Goal: Task Accomplishment & Management: Use online tool/utility

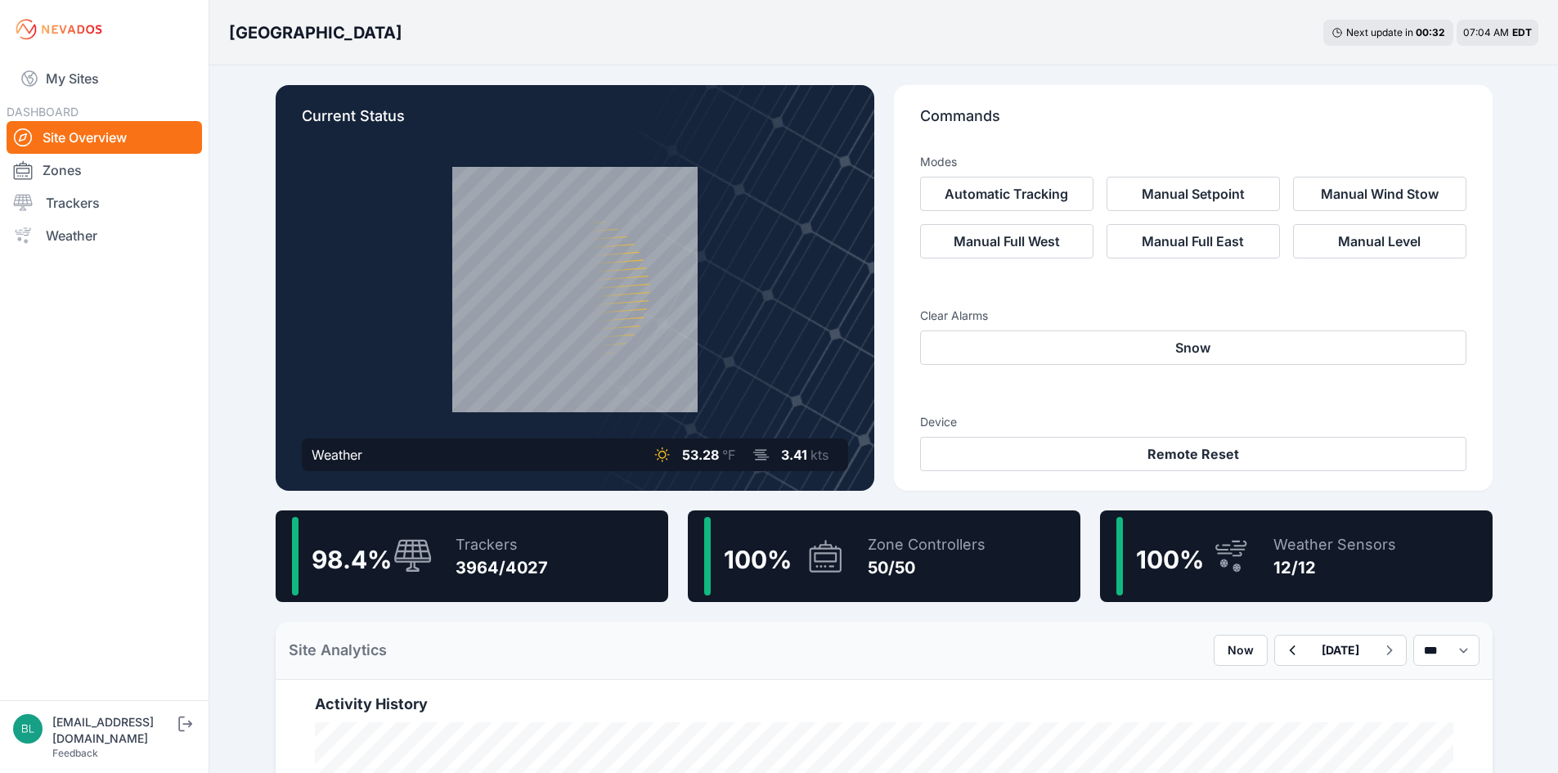
click at [799, 564] on div "100 %" at bounding box center [774, 556] width 141 height 79
click at [50, 204] on link "Trackers" at bounding box center [104, 202] width 195 height 33
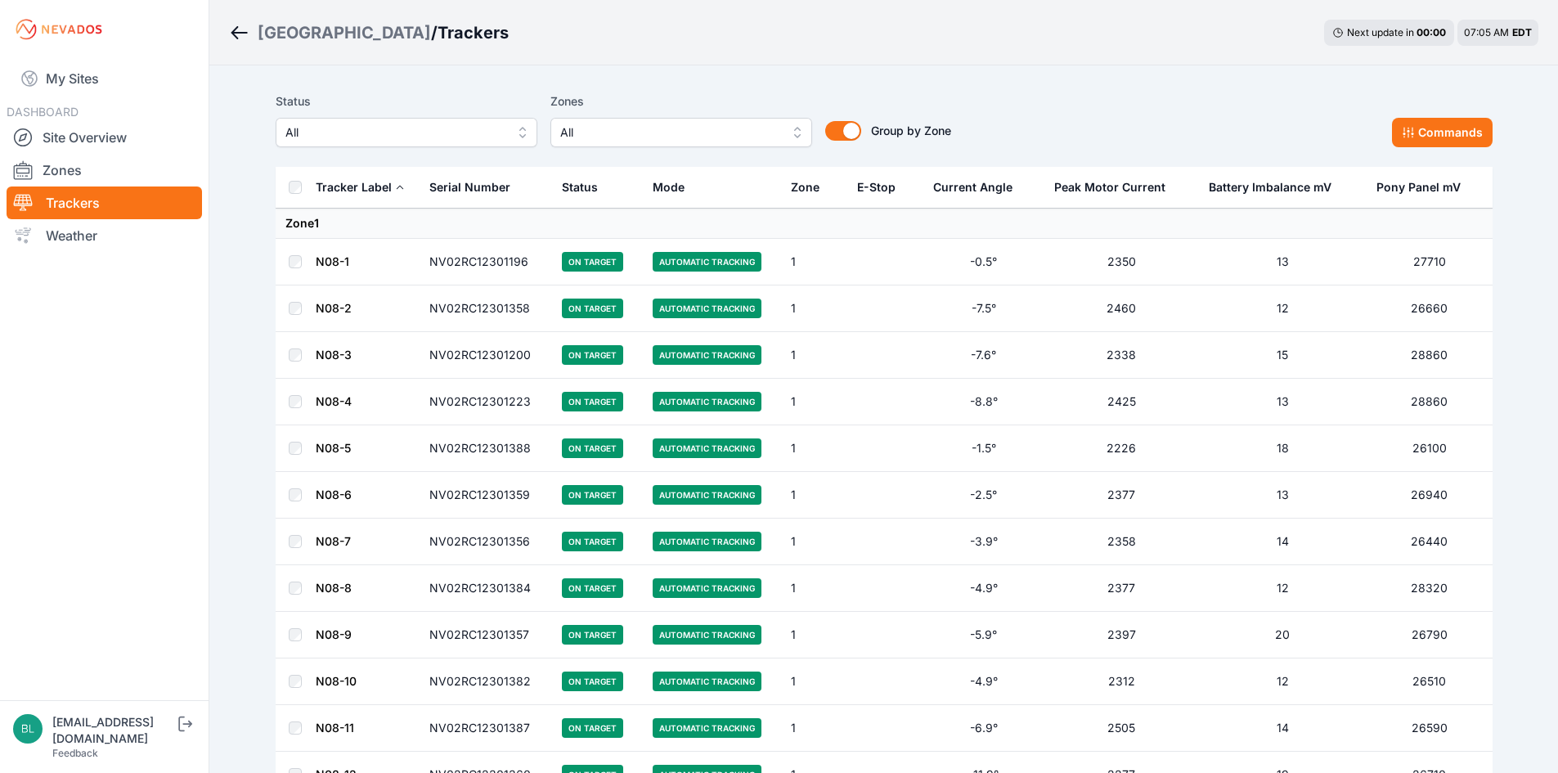
click at [697, 143] on button "All" at bounding box center [681, 132] width 262 height 29
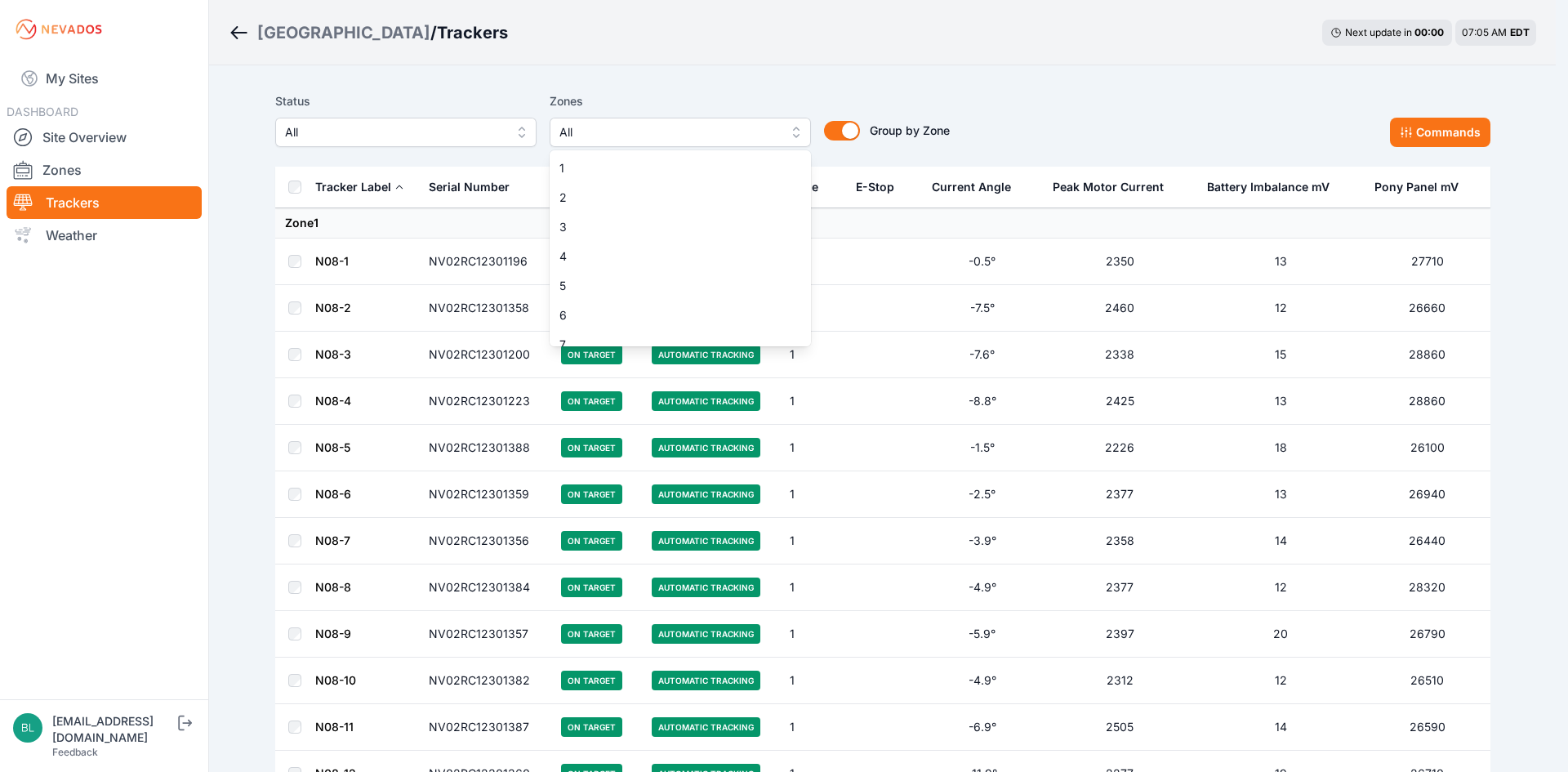
click at [459, 134] on div "Status All Zones All 1 2 3 4 5 6 7 8 9 10 11 12 13 14 15 16 17 18 19 20 21 22 2…" at bounding box center [613, 120] width 675 height 56
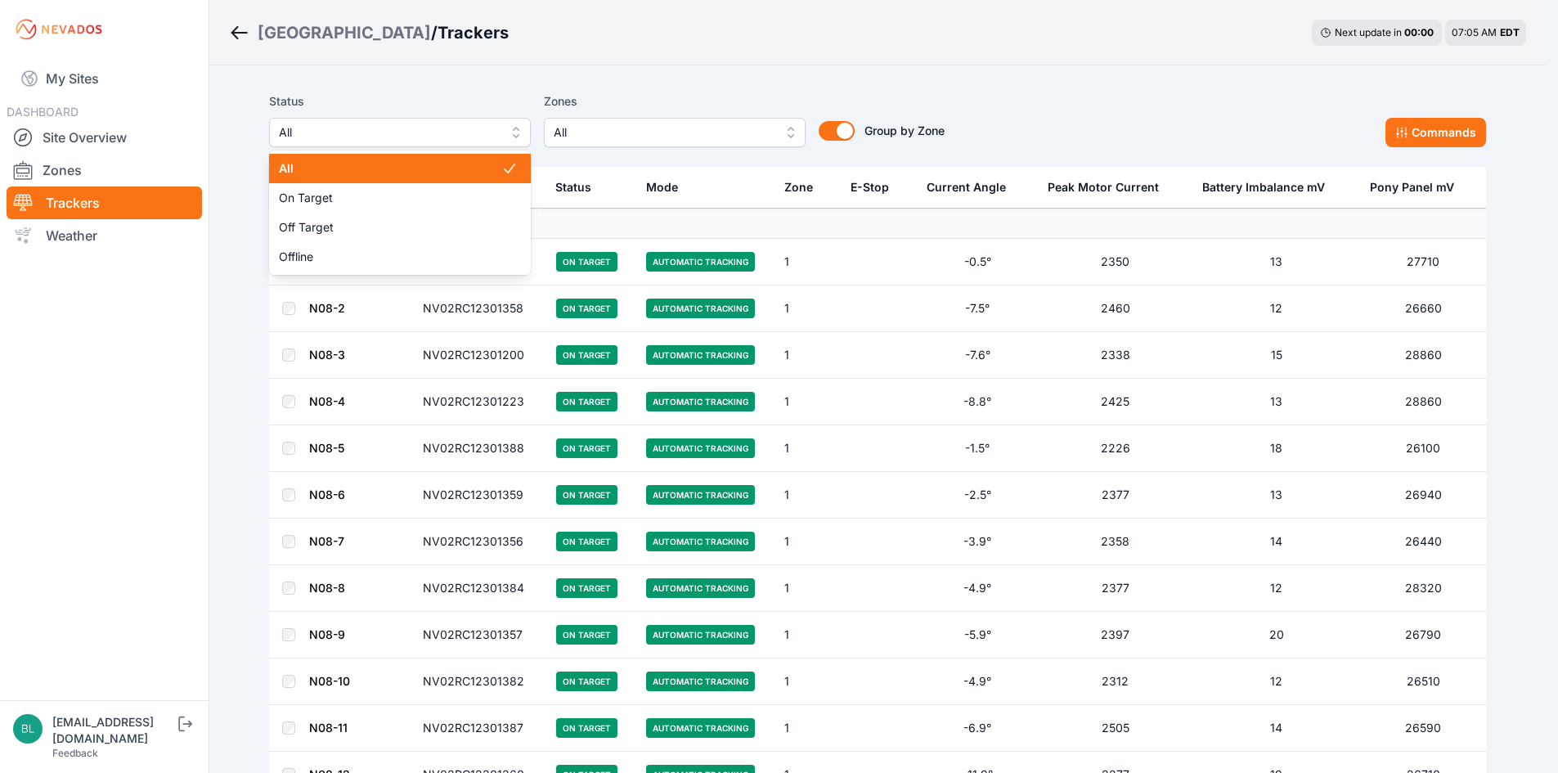
drag, startPoint x: 438, startPoint y: 142, endPoint x: 447, endPoint y: 128, distance: 16.8
click at [442, 135] on button "All" at bounding box center [400, 132] width 262 height 29
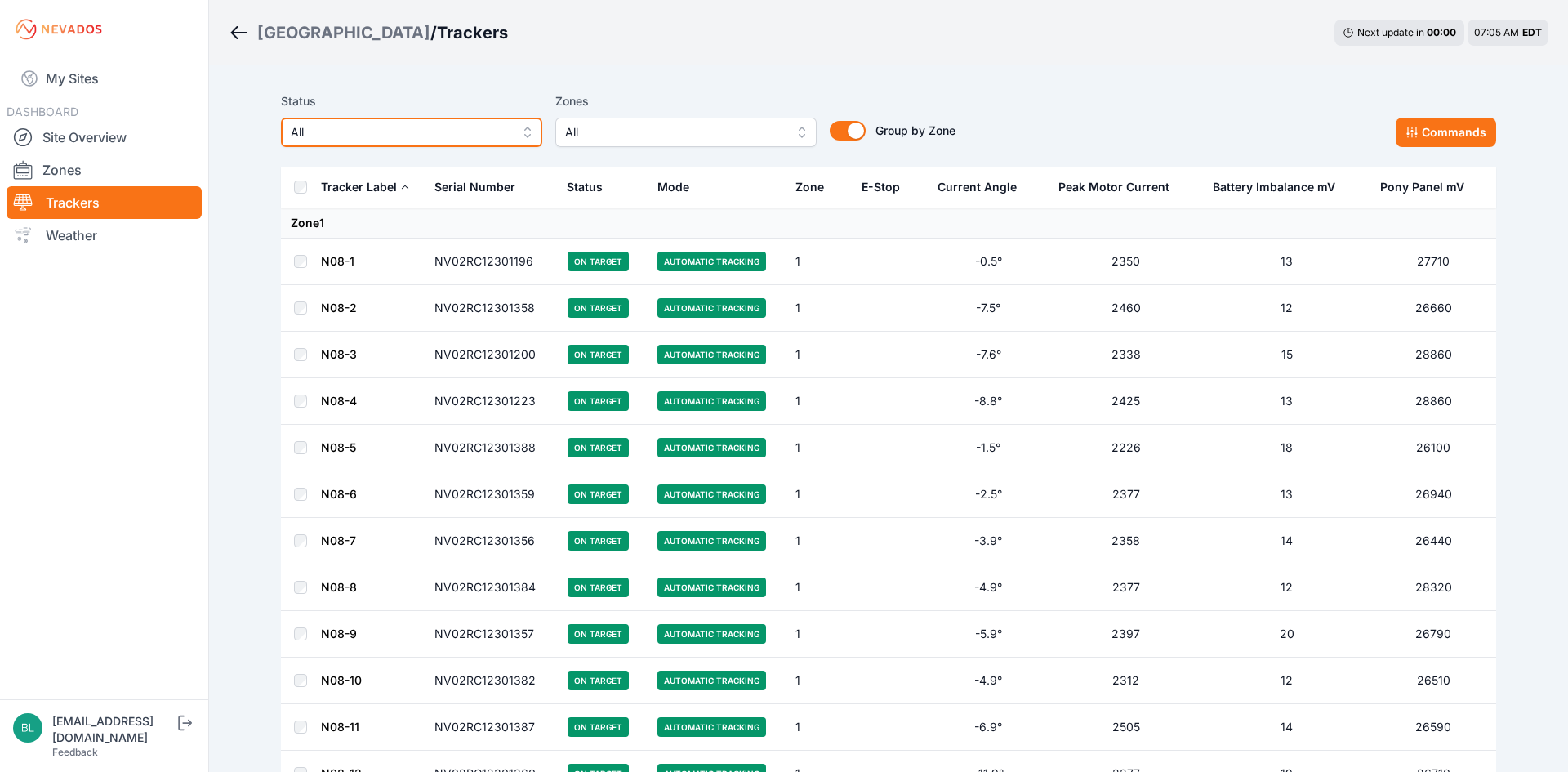
click at [446, 128] on span "All" at bounding box center [399, 133] width 219 height 20
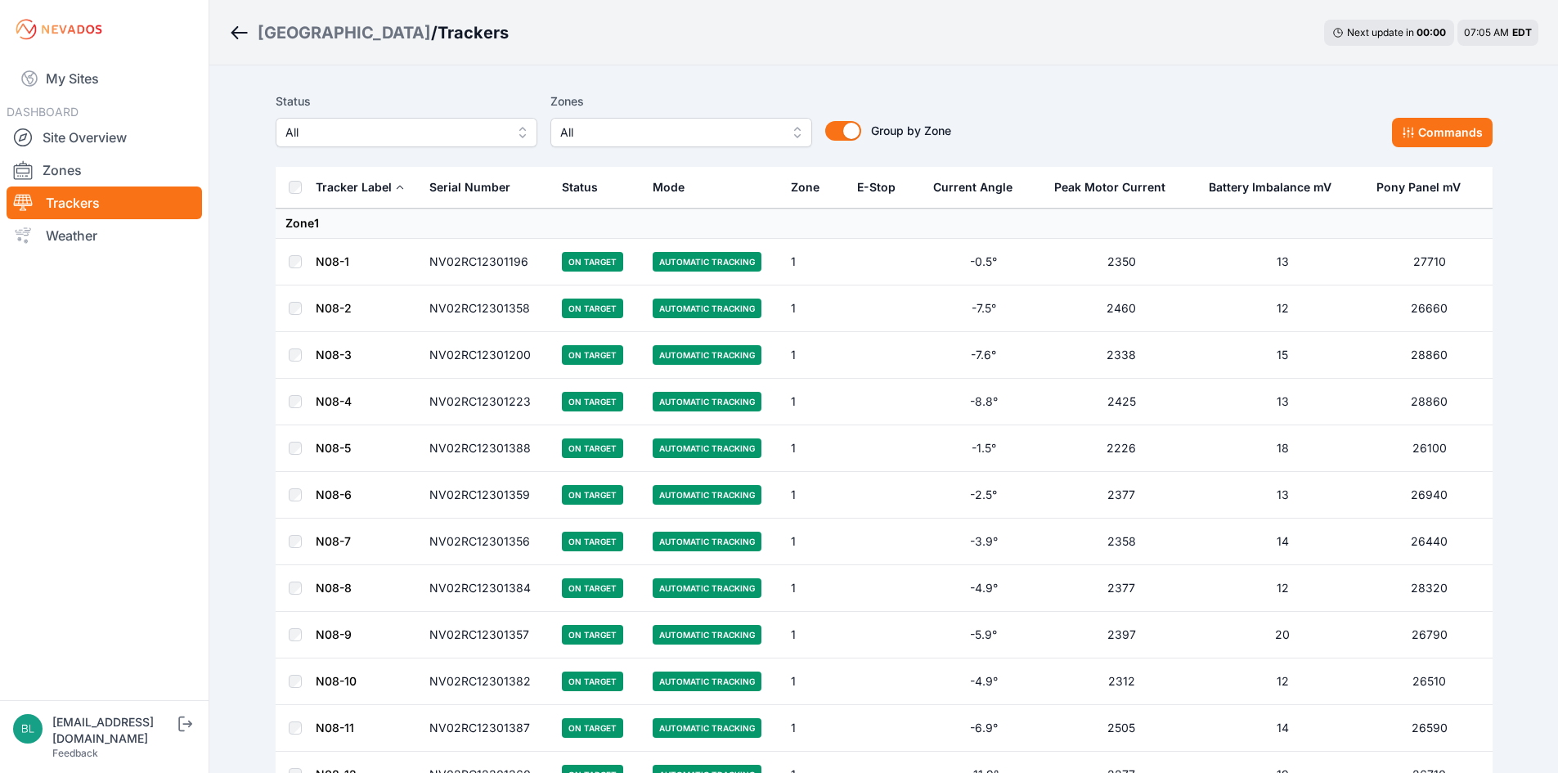
click at [447, 128] on span "All" at bounding box center [394, 133] width 219 height 20
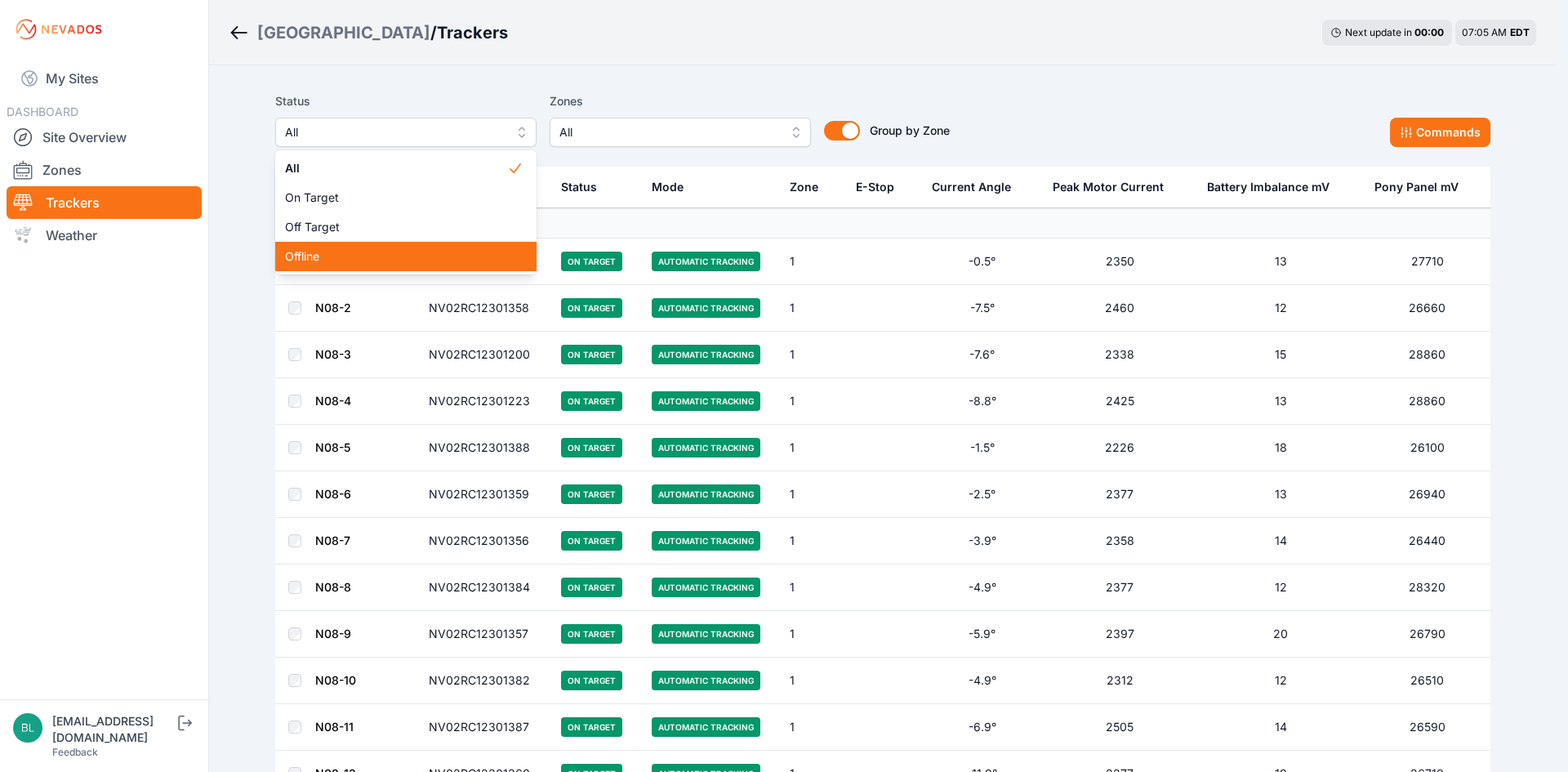
drag, startPoint x: 417, startPoint y: 257, endPoint x: 849, endPoint y: 132, distance: 449.7
click at [417, 258] on span "Offline" at bounding box center [395, 257] width 222 height 16
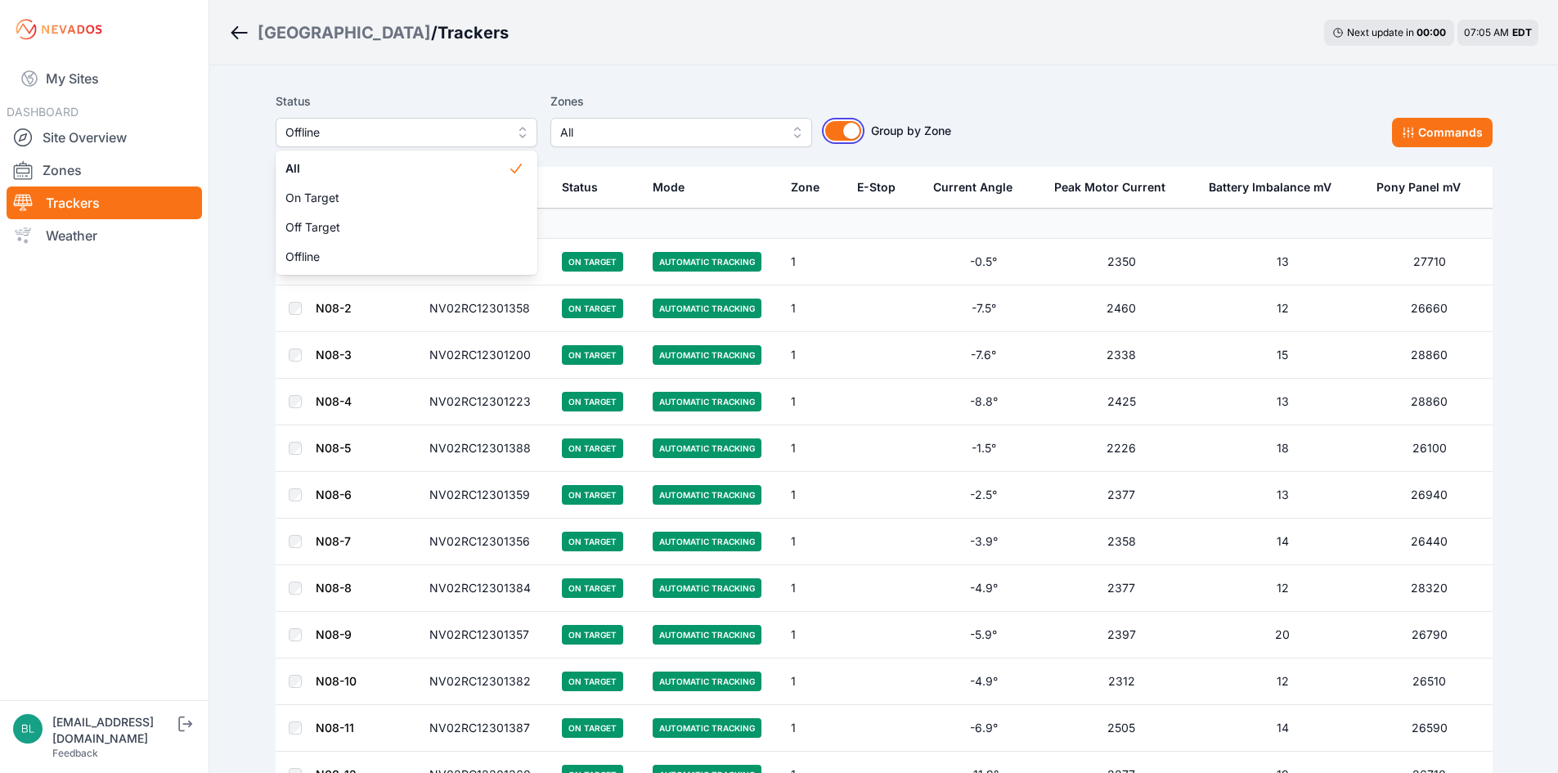
click at [850, 132] on button "Group by Zone" at bounding box center [843, 131] width 36 height 20
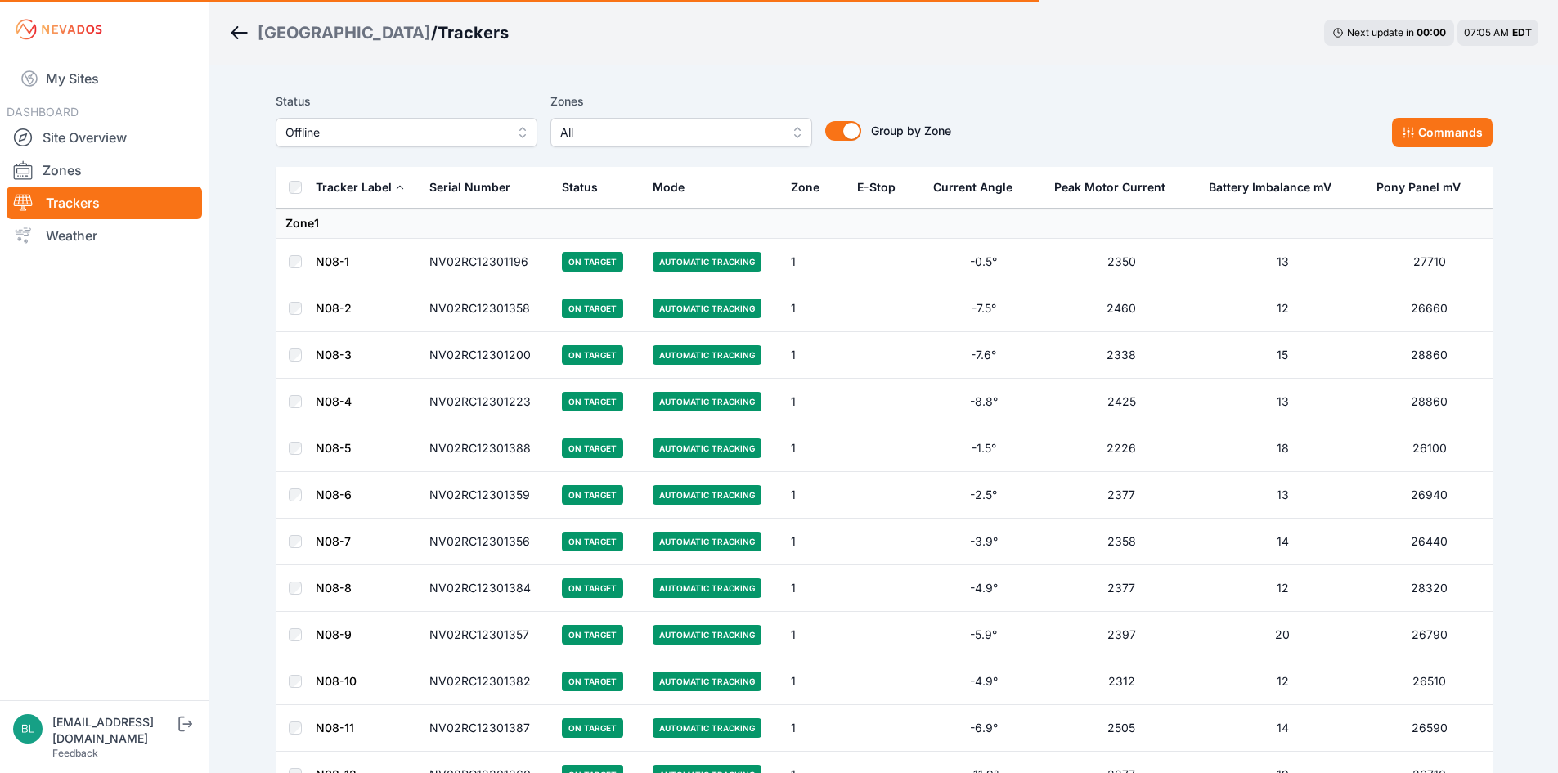
click at [579, 44] on div "Bartonsville / Trackers Next update in 00 : 00 07:05 AM EDT" at bounding box center [883, 32] width 1349 height 65
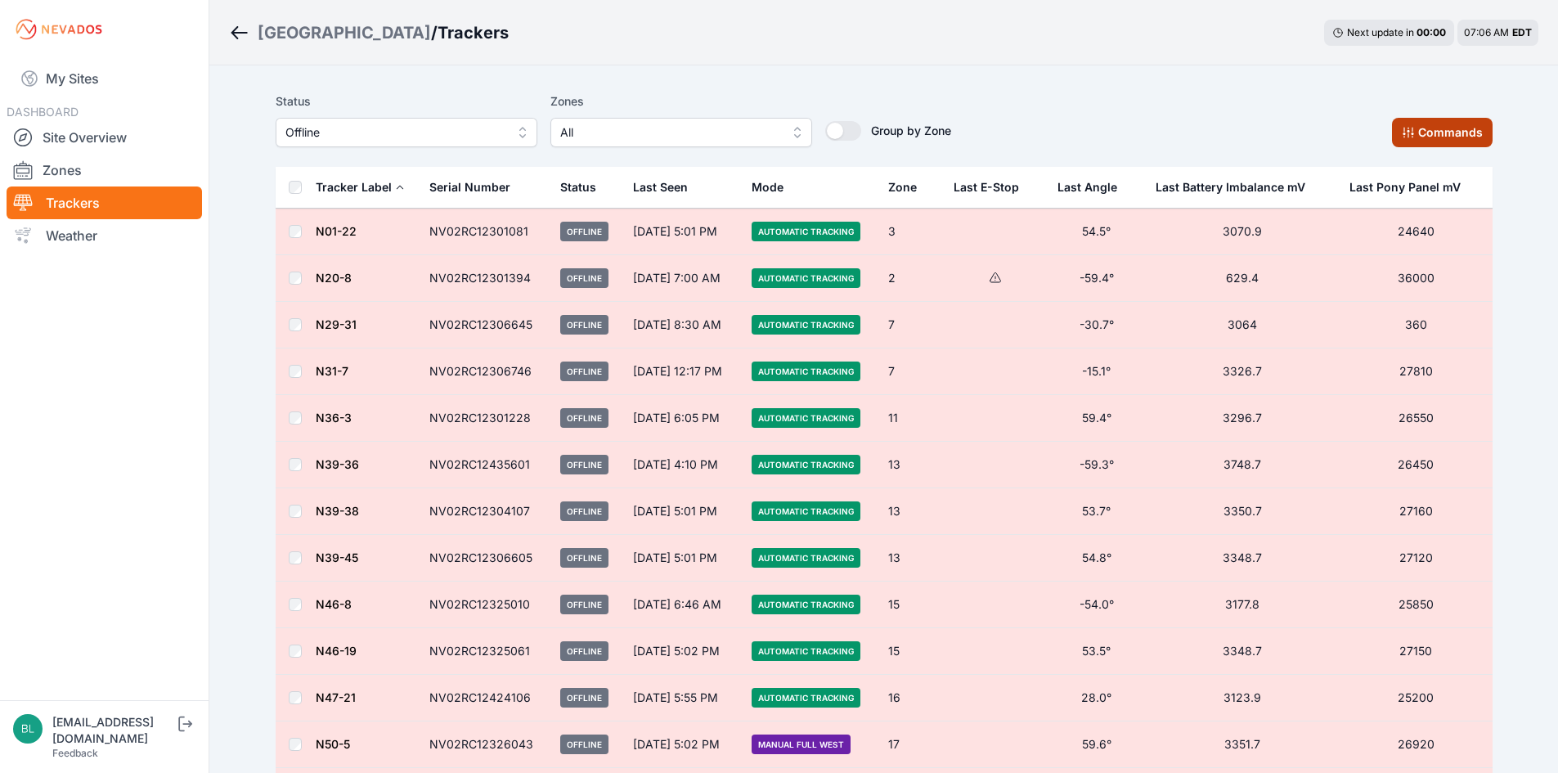
click at [1423, 119] on button "Commands" at bounding box center [1442, 132] width 101 height 29
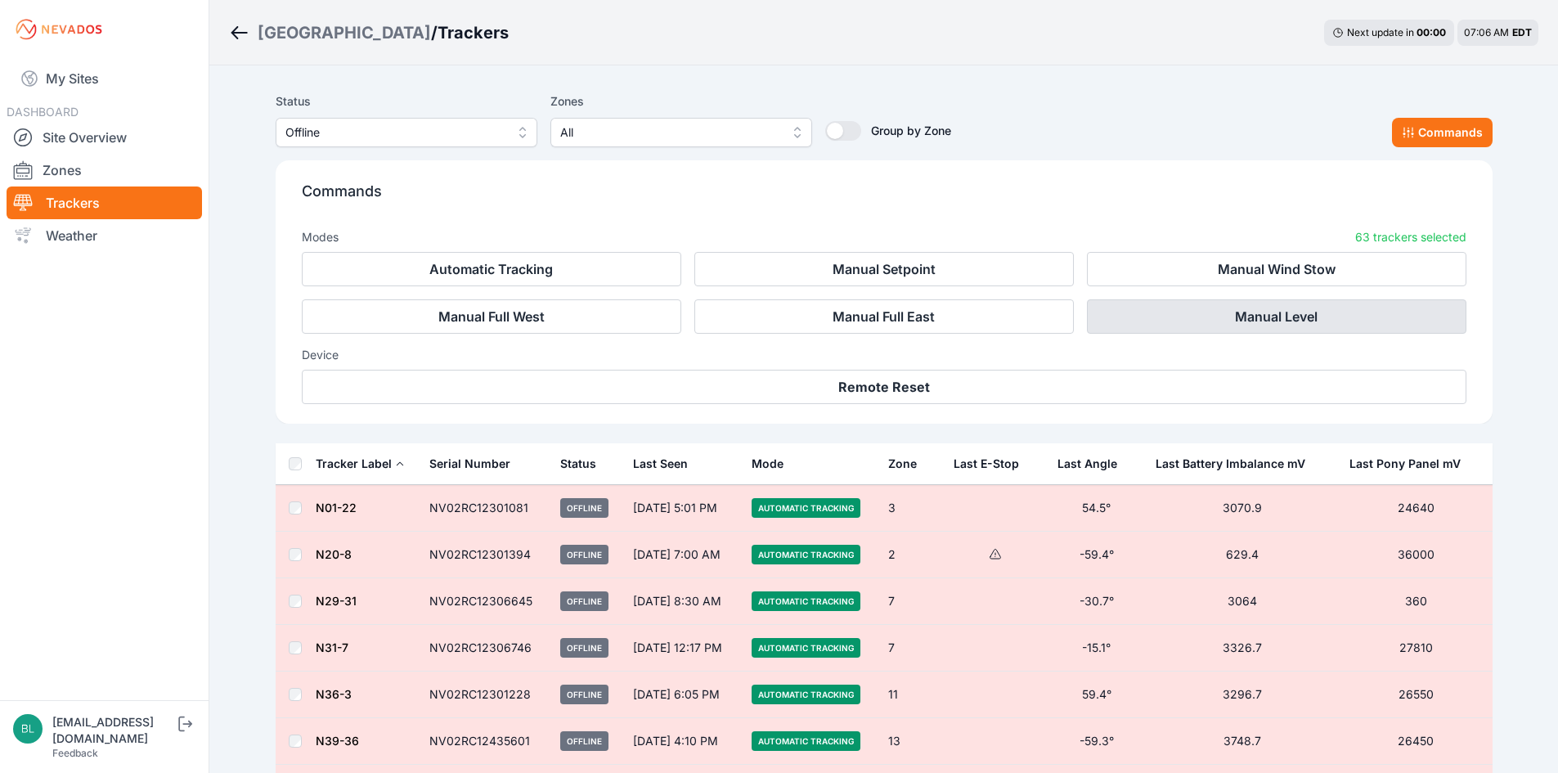
click at [1132, 321] on button "Manual Level" at bounding box center [1276, 316] width 379 height 34
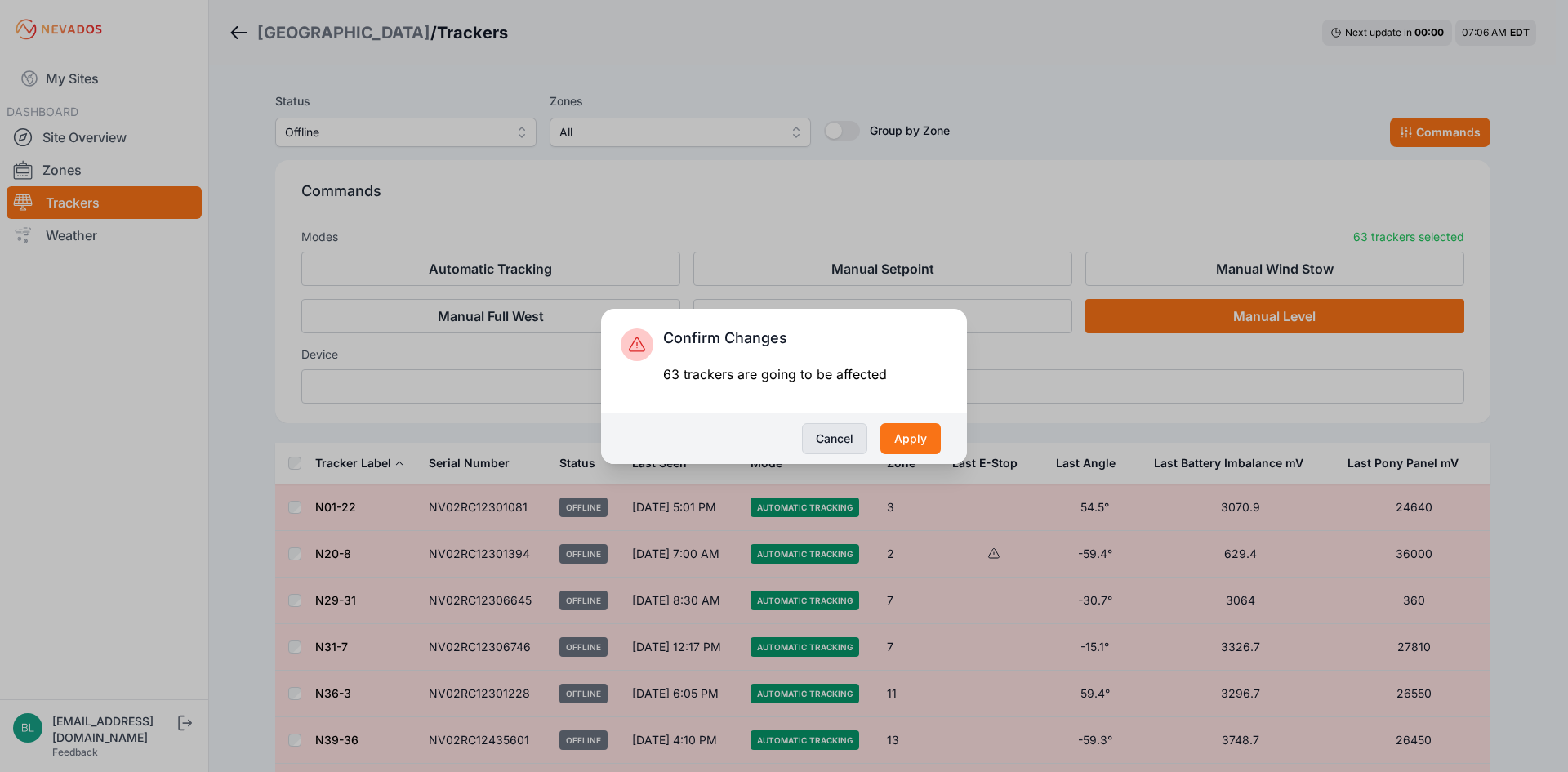
click at [836, 437] on button "Cancel" at bounding box center [834, 438] width 65 height 31
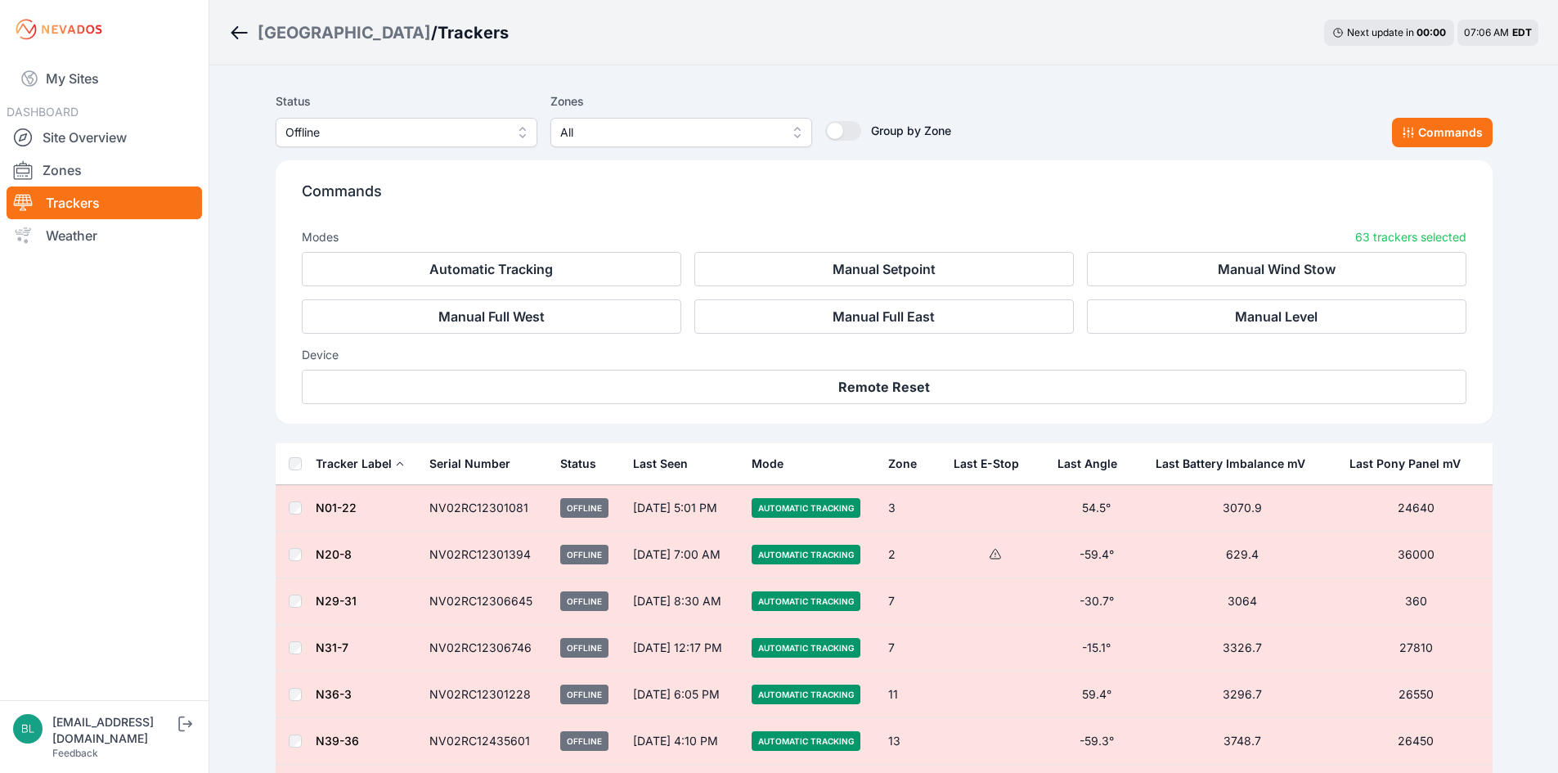
click at [201, 366] on nav "My Sites DASHBOARD Site Overview Zones Trackers Weather" at bounding box center [104, 373] width 209 height 628
click at [151, 130] on link "Site Overview" at bounding box center [104, 137] width 195 height 33
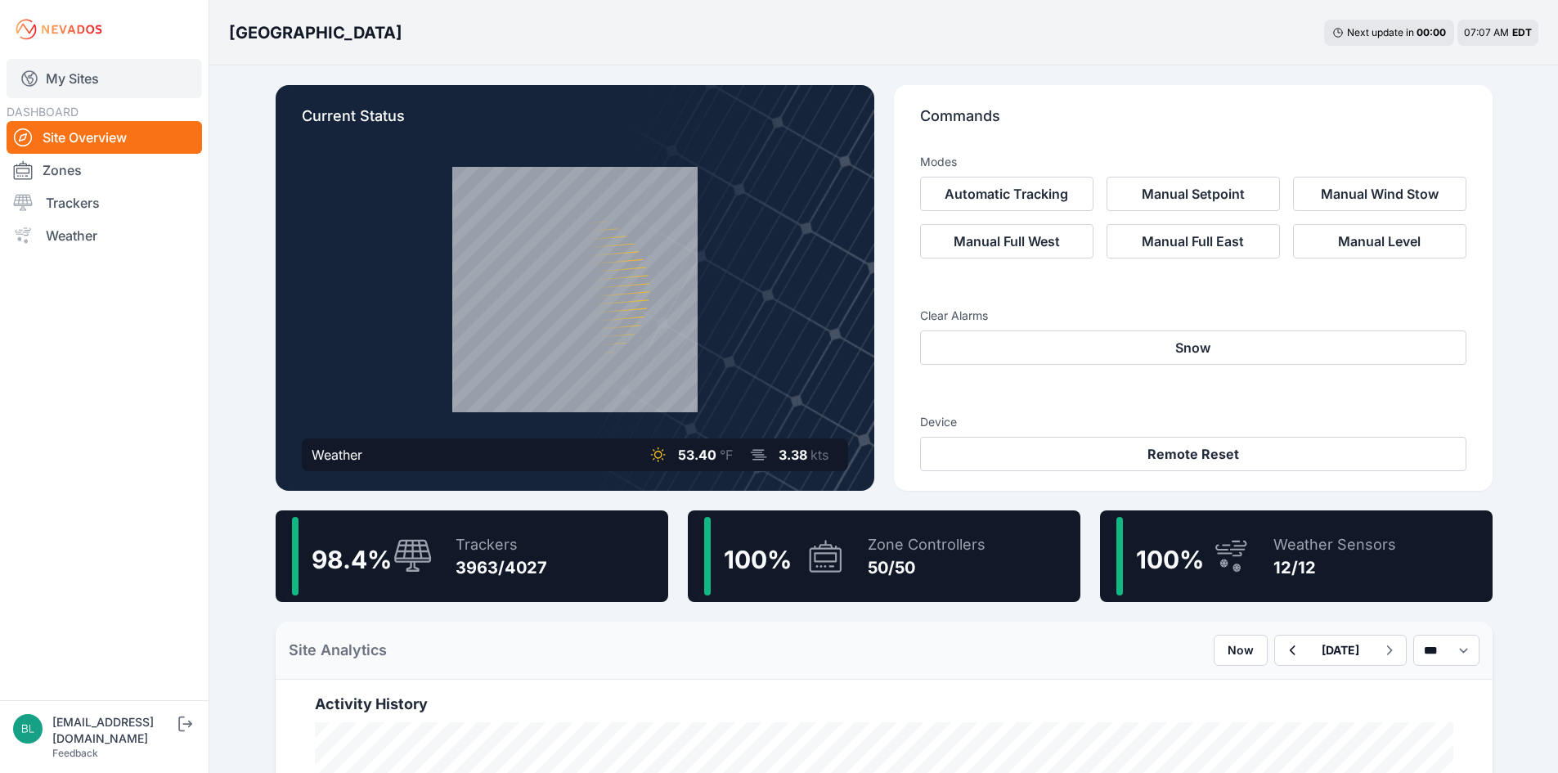
click at [112, 73] on link "My Sites" at bounding box center [104, 78] width 195 height 39
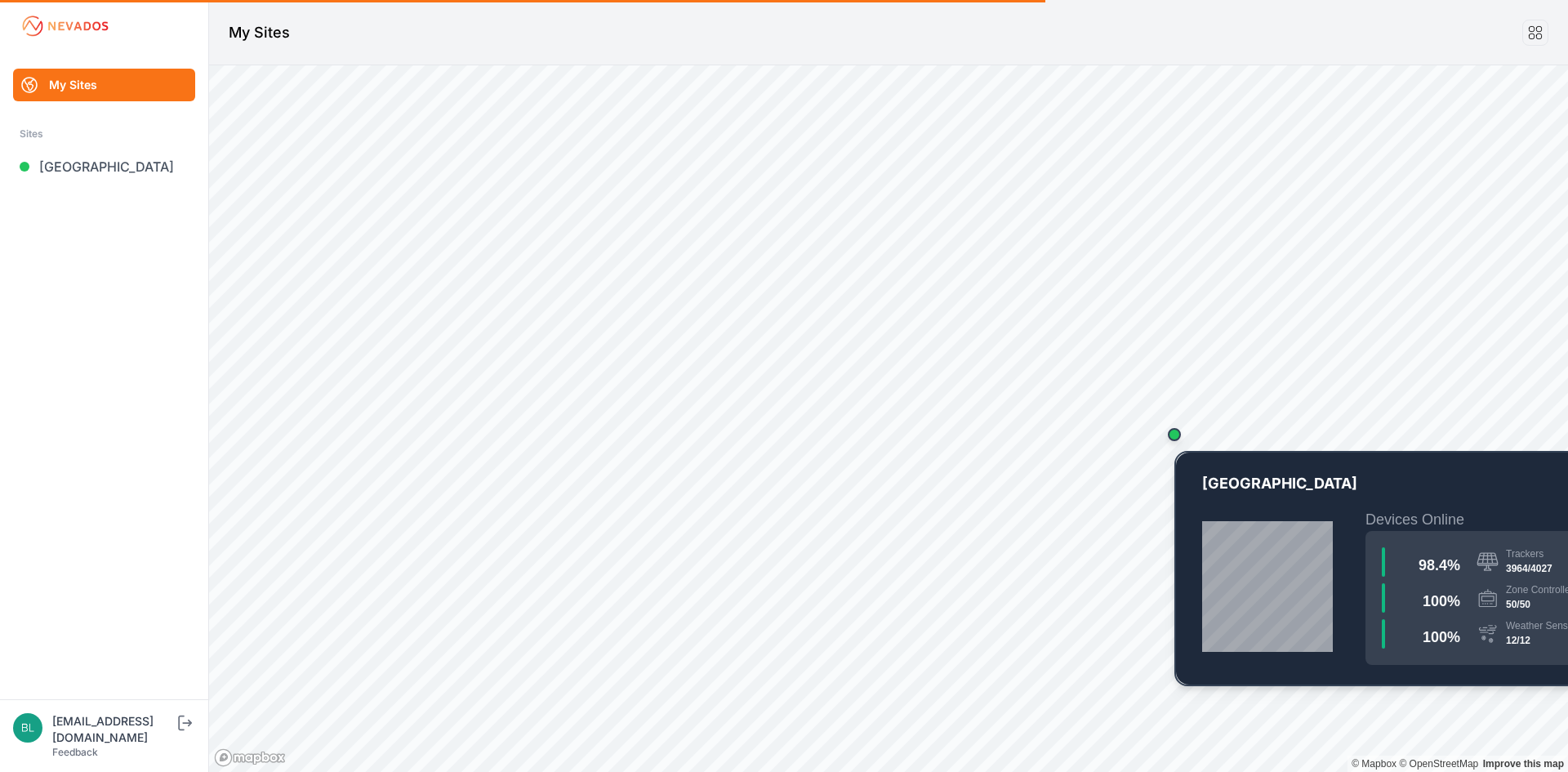
click at [1177, 432] on div "Map marker" at bounding box center [1175, 434] width 13 height 13
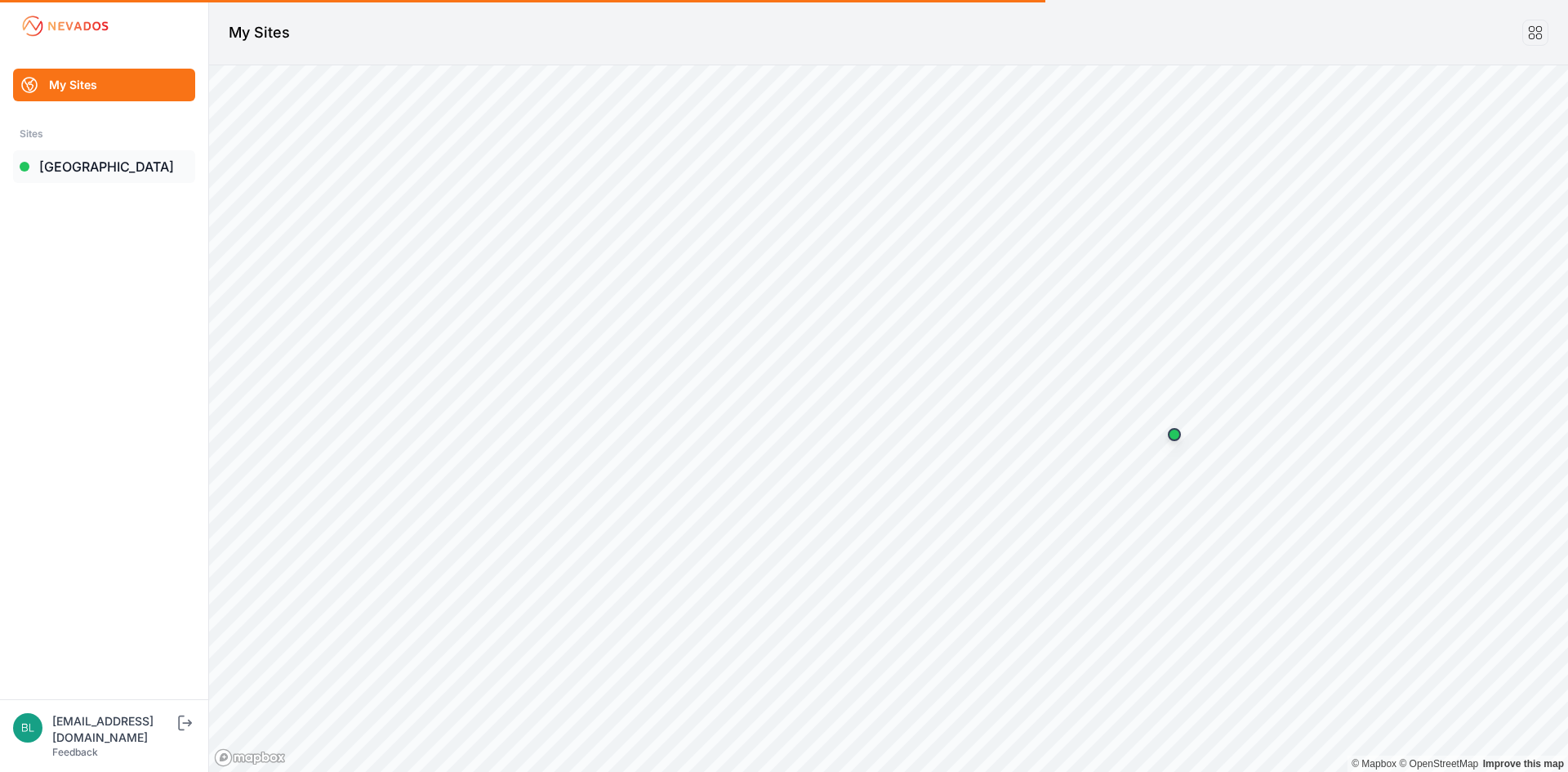
click at [122, 161] on link "[GEOGRAPHIC_DATA]" at bounding box center [104, 166] width 182 height 33
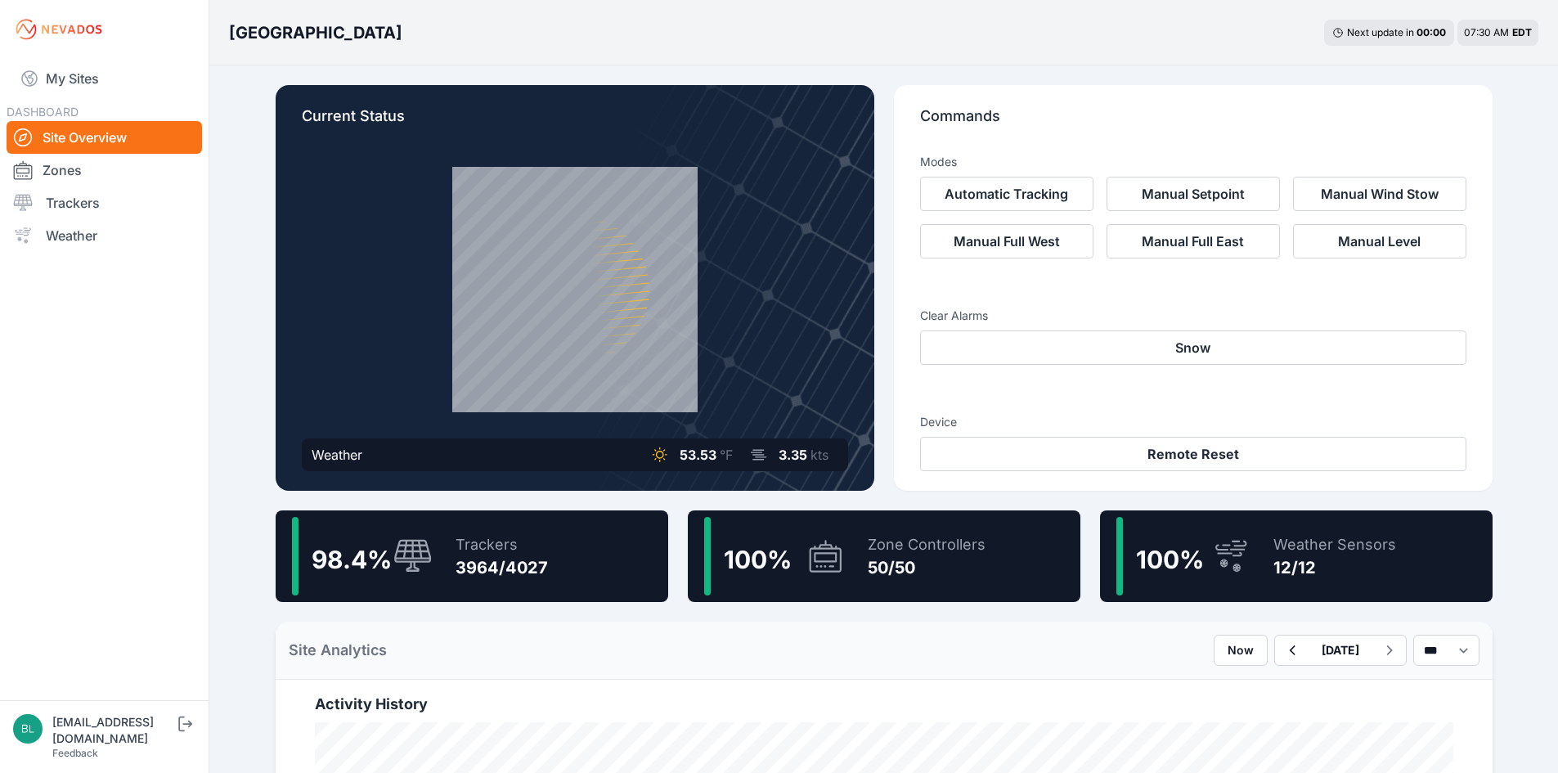
click at [496, 568] on div "3964/4027" at bounding box center [502, 567] width 92 height 23
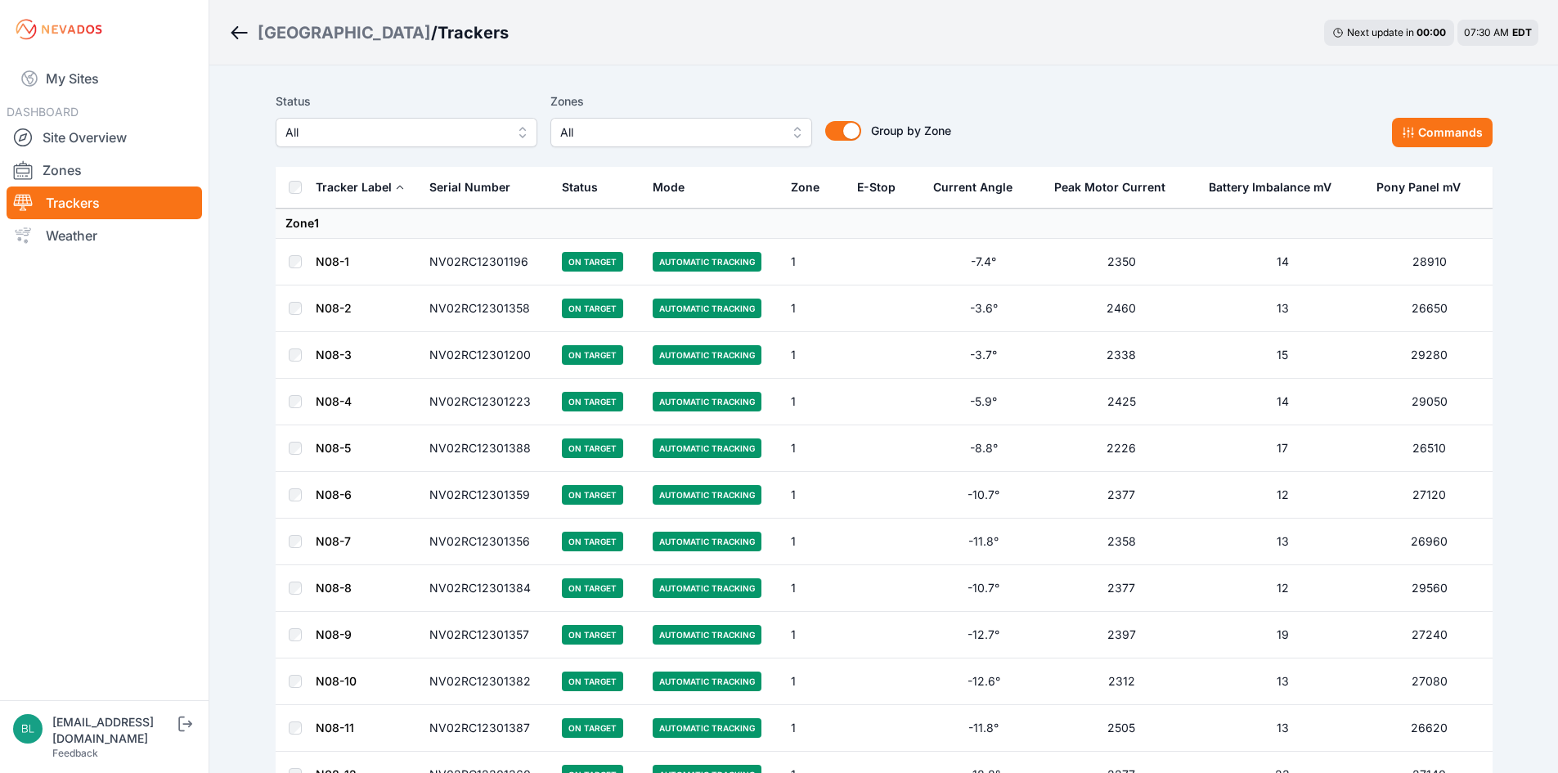
click at [460, 133] on span "All" at bounding box center [394, 133] width 219 height 20
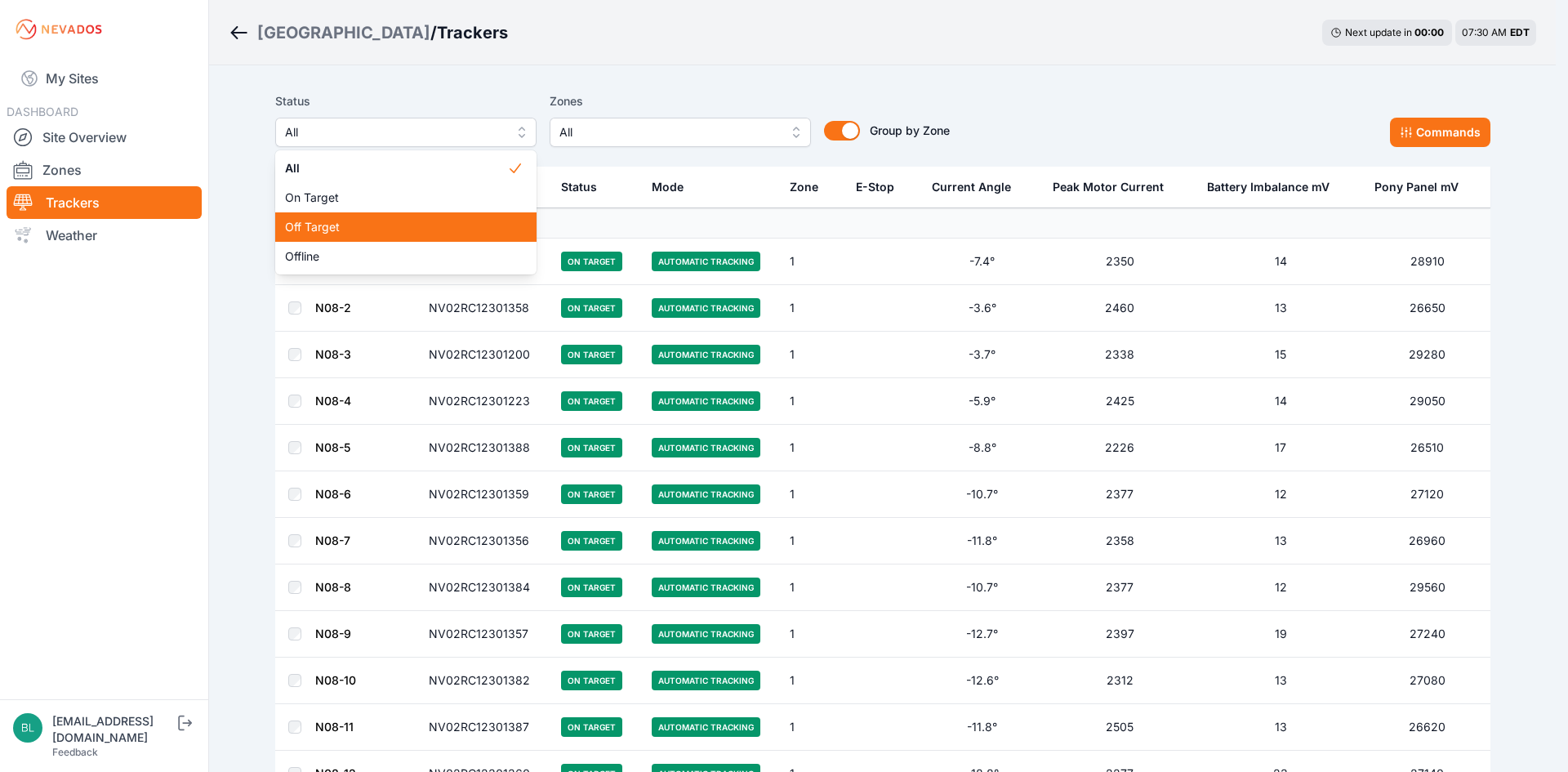
click at [423, 221] on span "Off Target" at bounding box center [395, 227] width 222 height 16
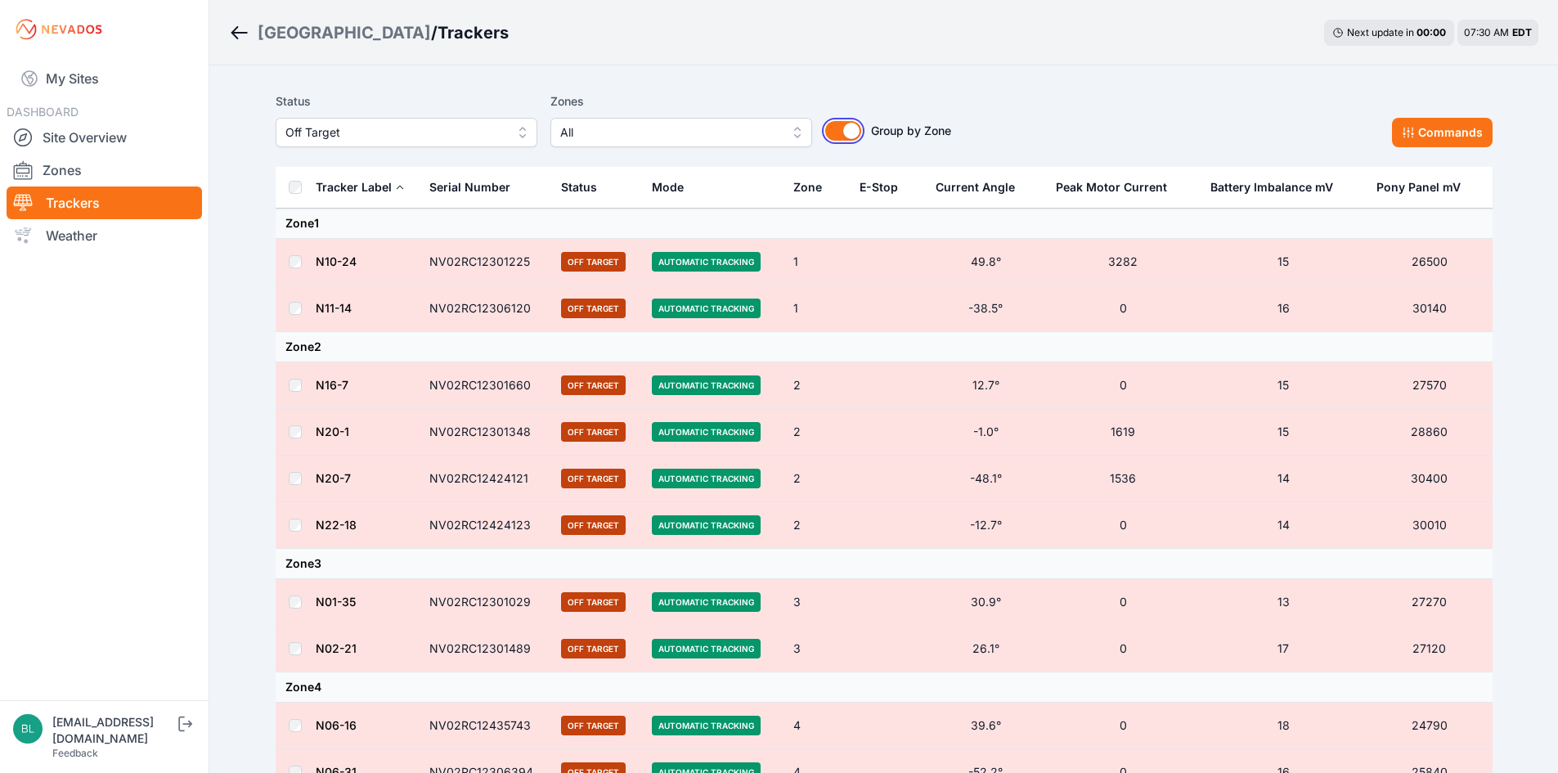
click at [846, 134] on button "Group by Zone" at bounding box center [843, 131] width 36 height 20
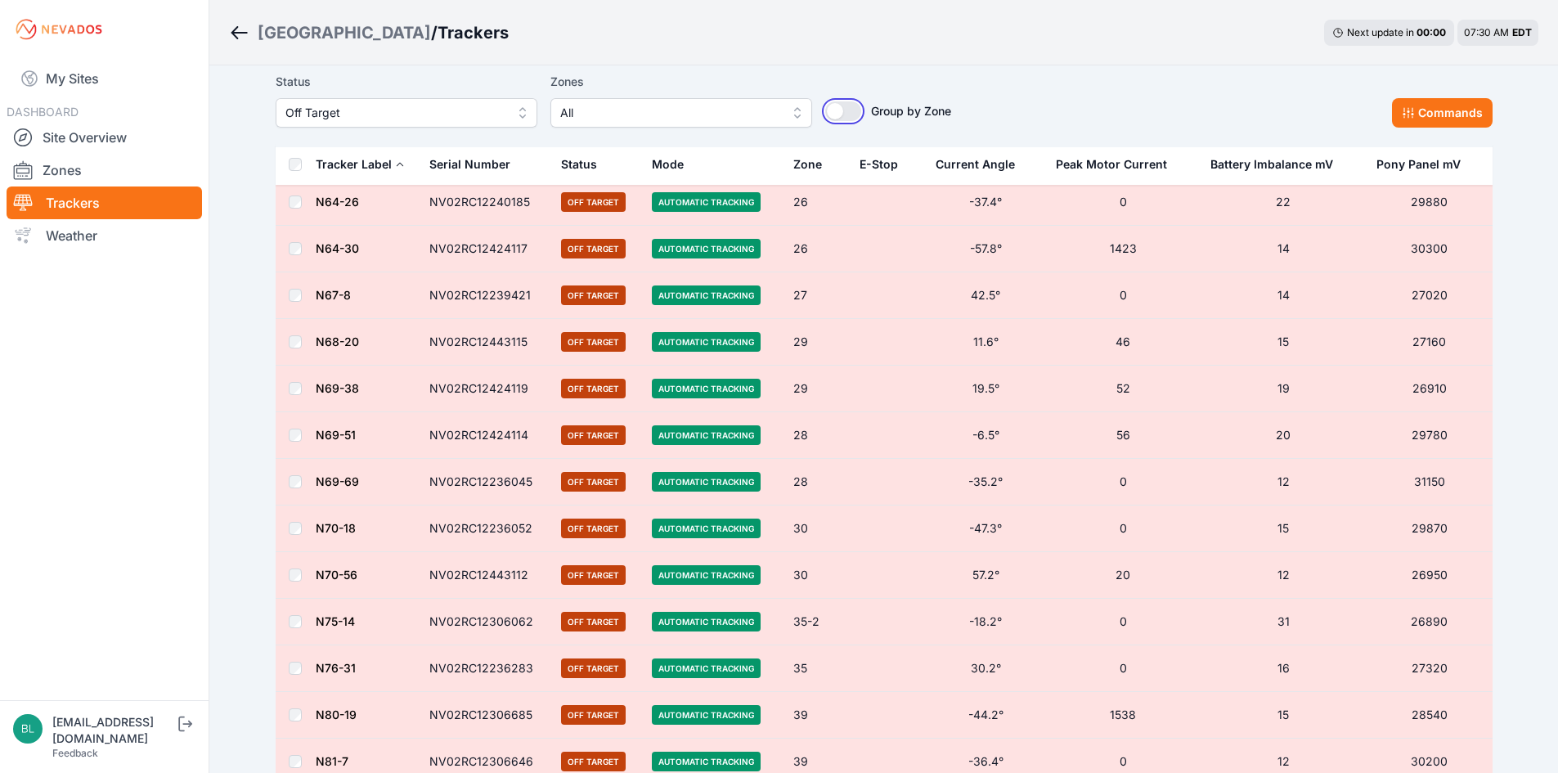
scroll to position [1472, 0]
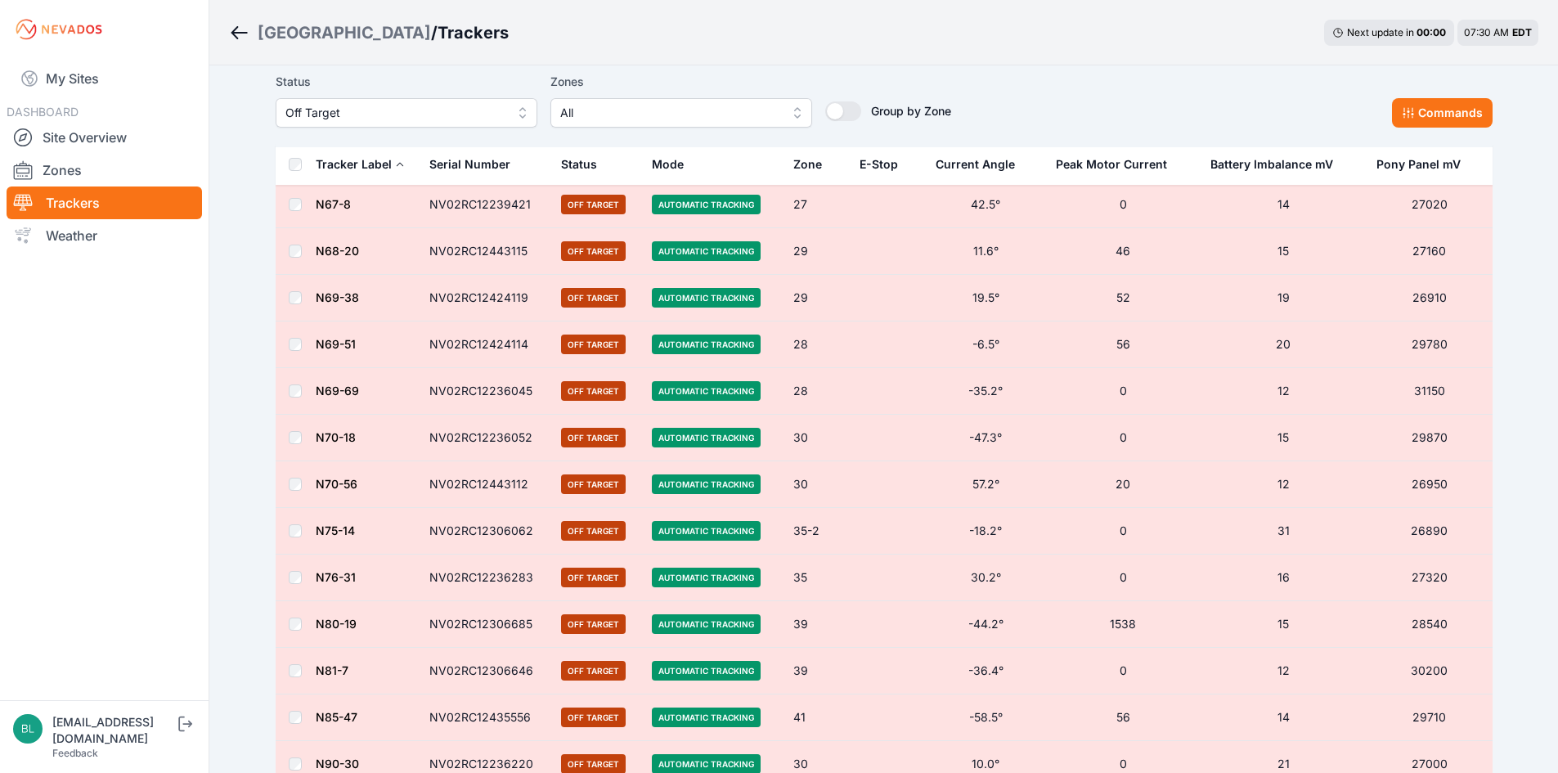
click at [280, 164] on th at bounding box center [295, 165] width 39 height 42
click at [1423, 118] on button "Commands" at bounding box center [1442, 112] width 101 height 29
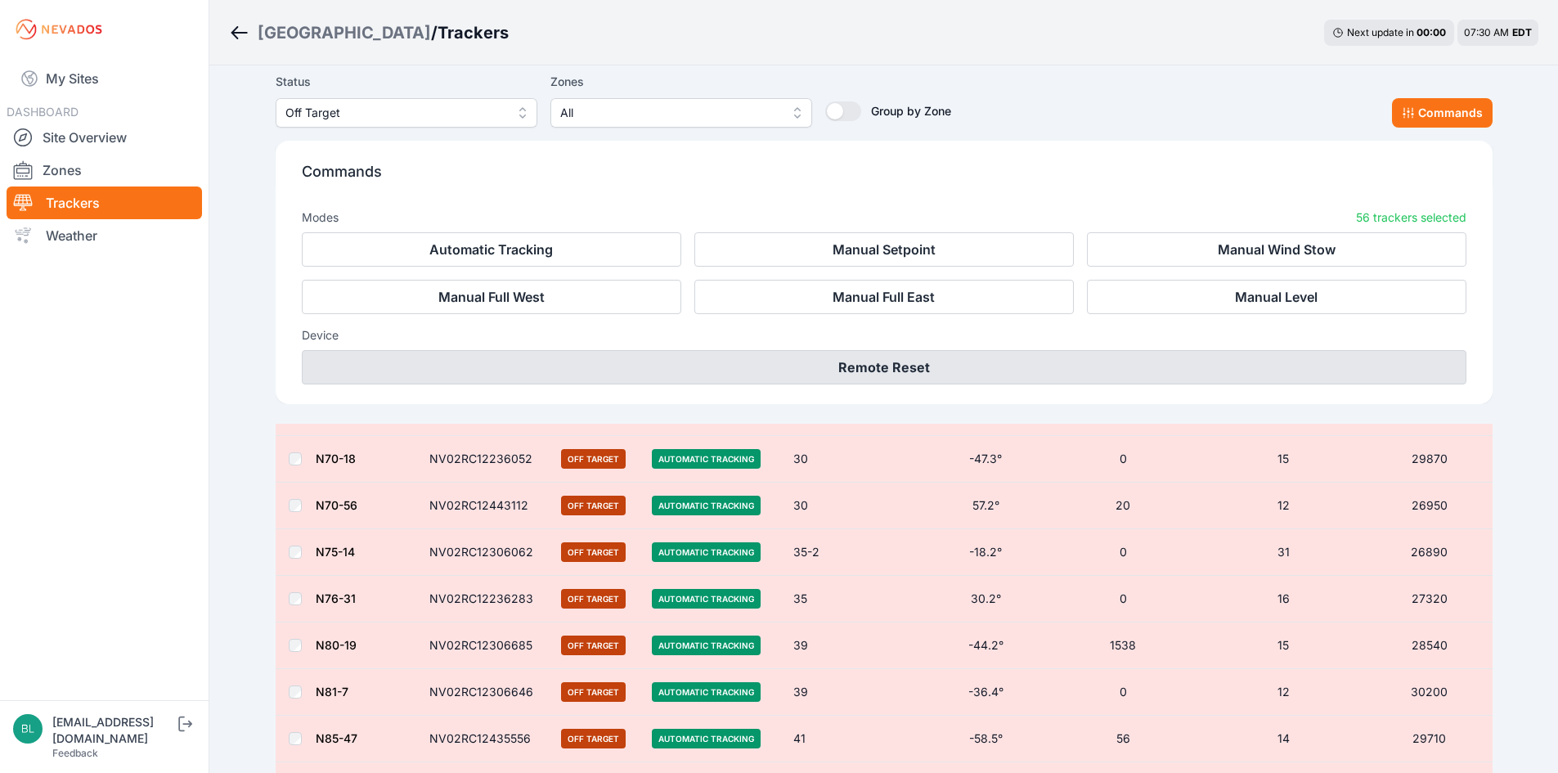
scroll to position [1749, 0]
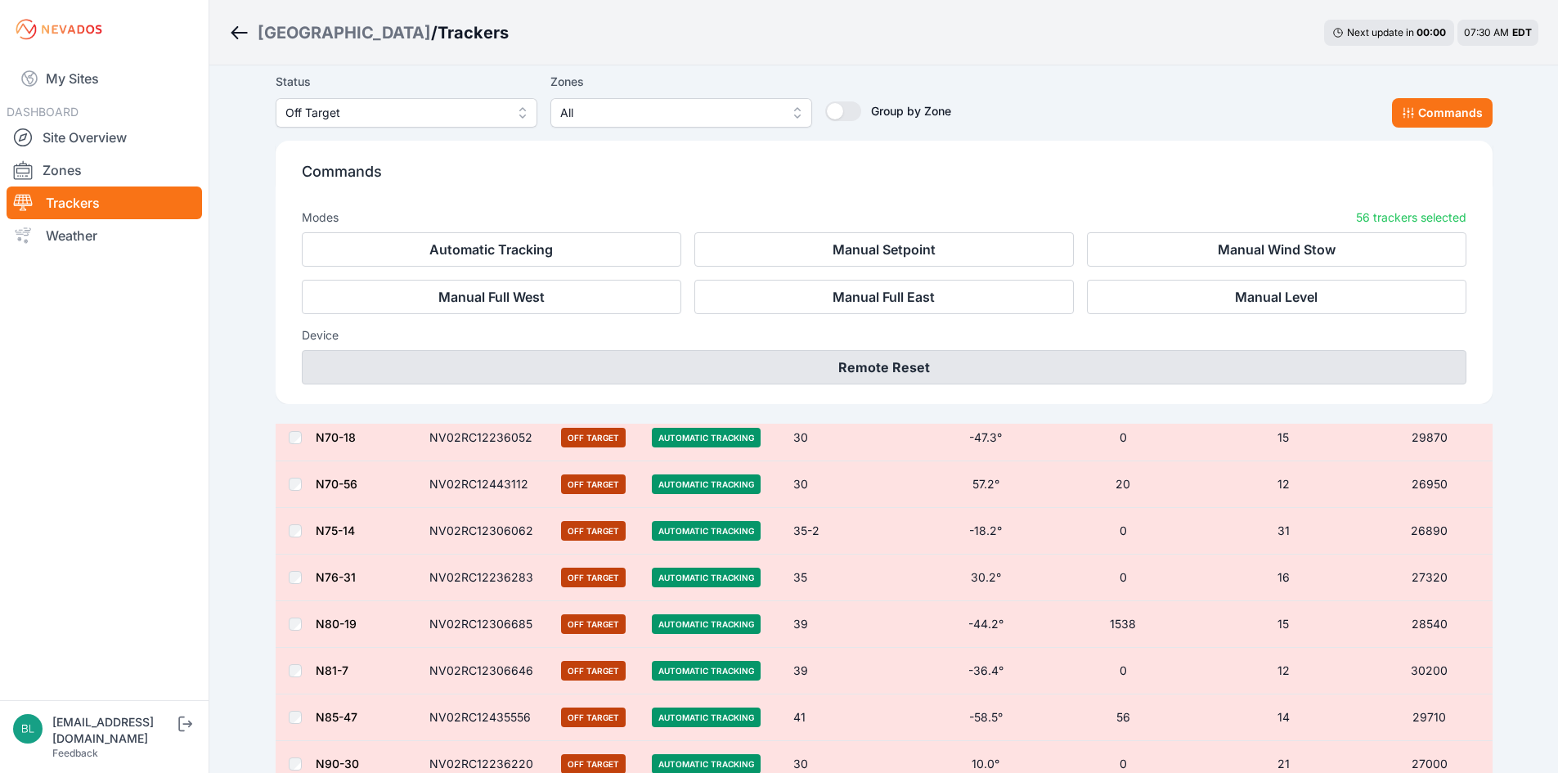
click at [967, 361] on button "Remote Reset" at bounding box center [884, 367] width 1165 height 34
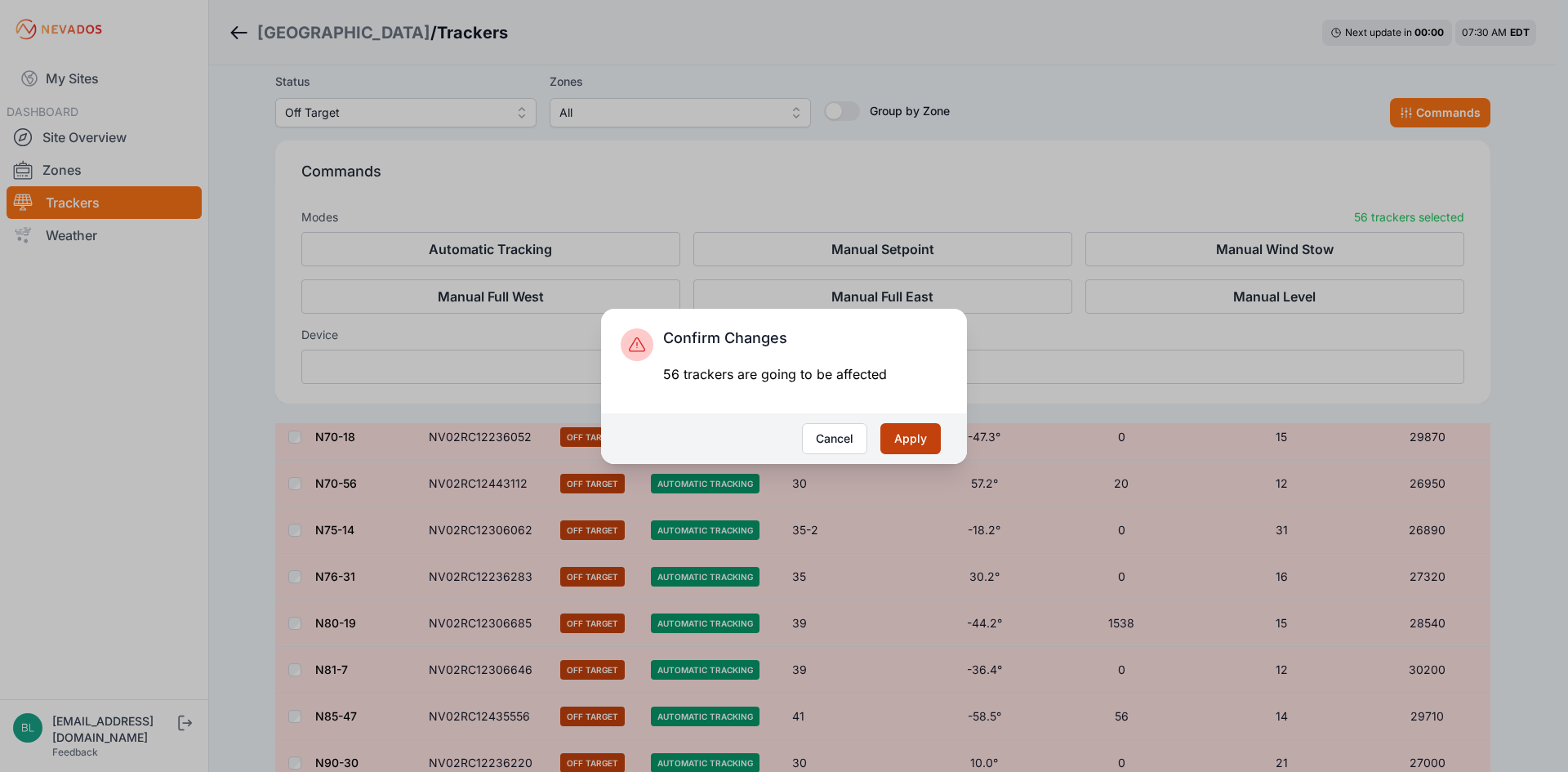
click at [888, 445] on button "Apply" at bounding box center [911, 438] width 61 height 31
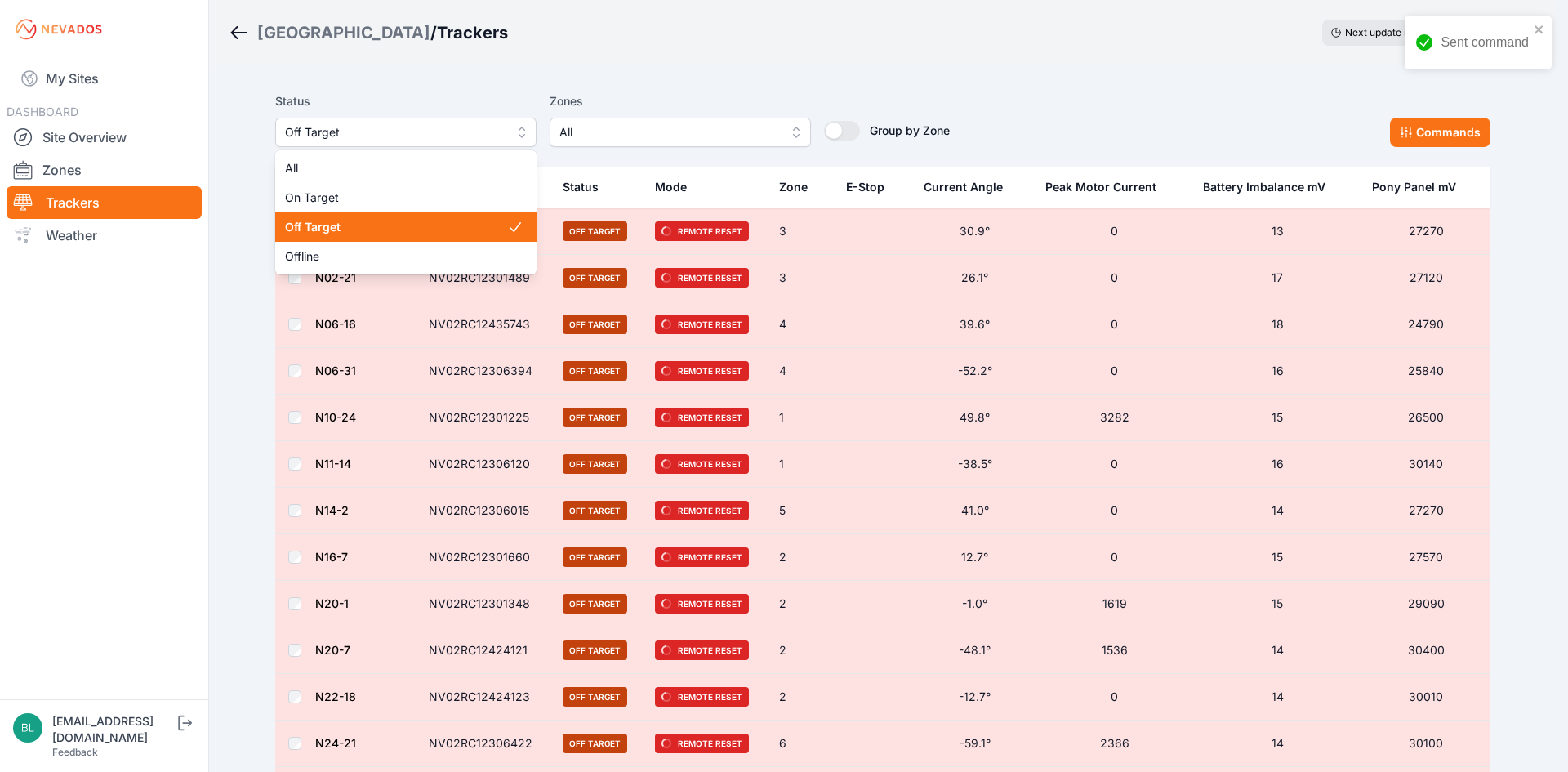
click at [361, 127] on span "Off Target" at bounding box center [393, 133] width 219 height 20
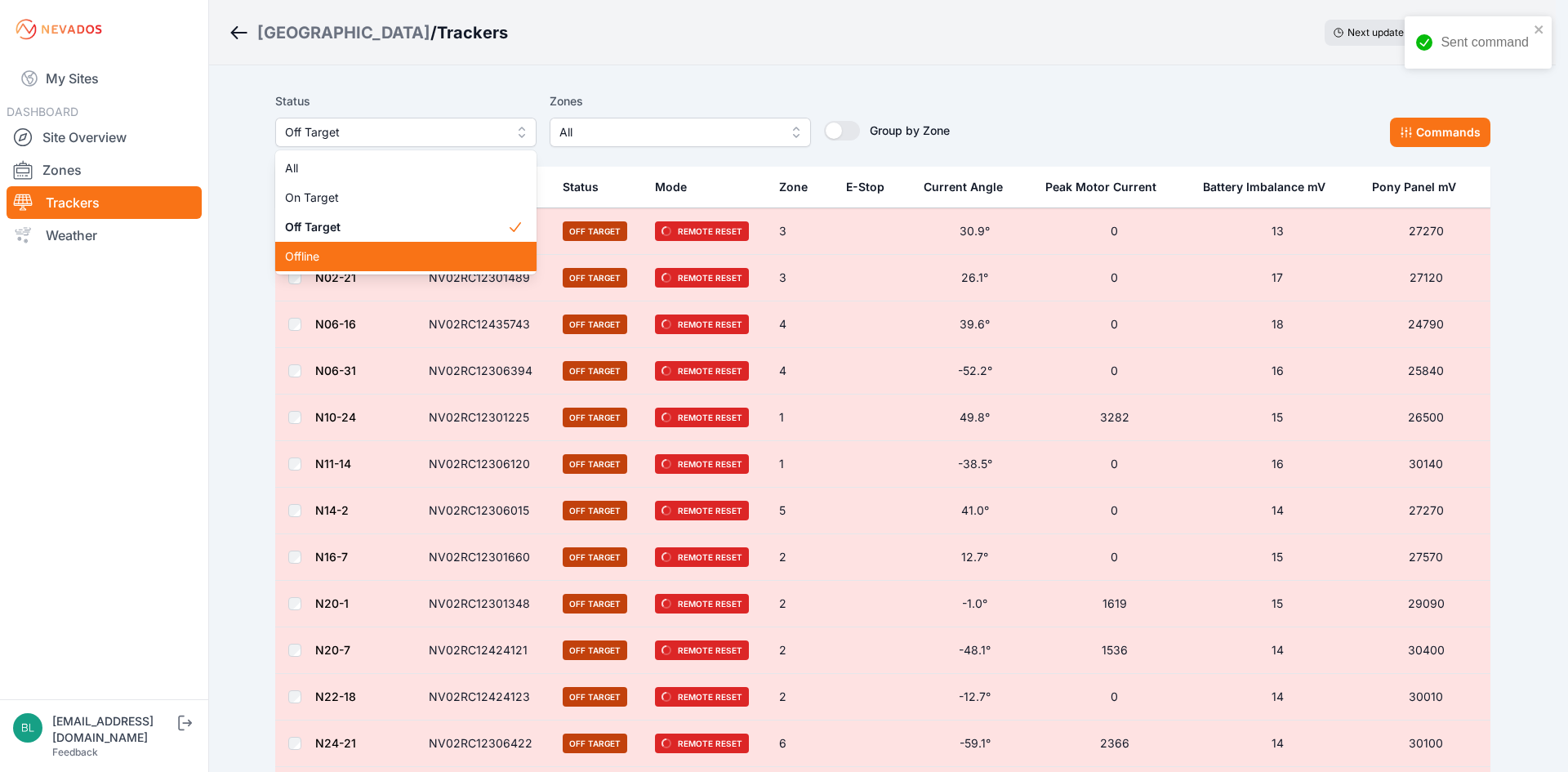
click at [352, 265] on div "Offline" at bounding box center [406, 256] width 262 height 29
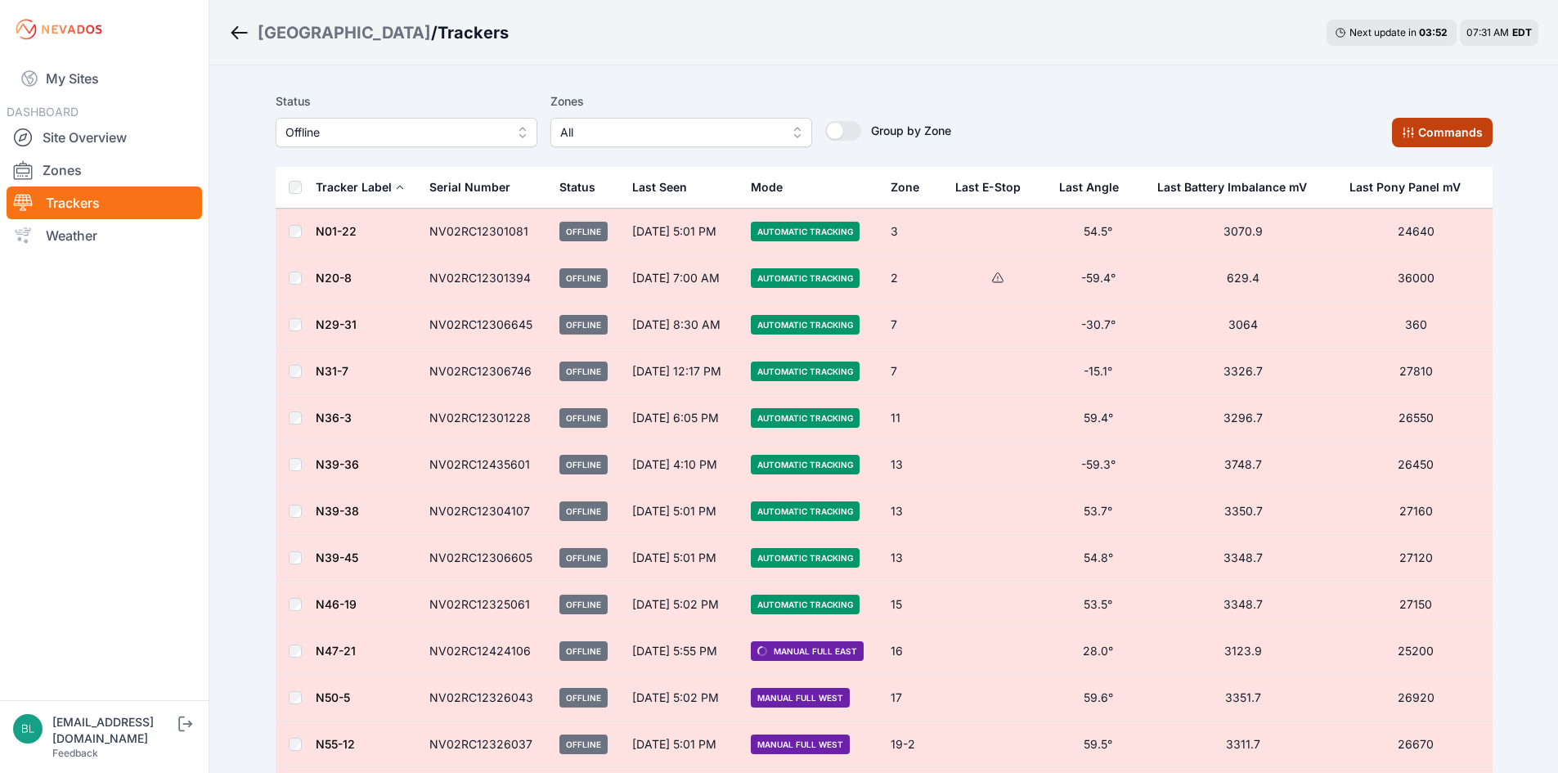
click at [1421, 139] on button "Commands" at bounding box center [1442, 132] width 101 height 29
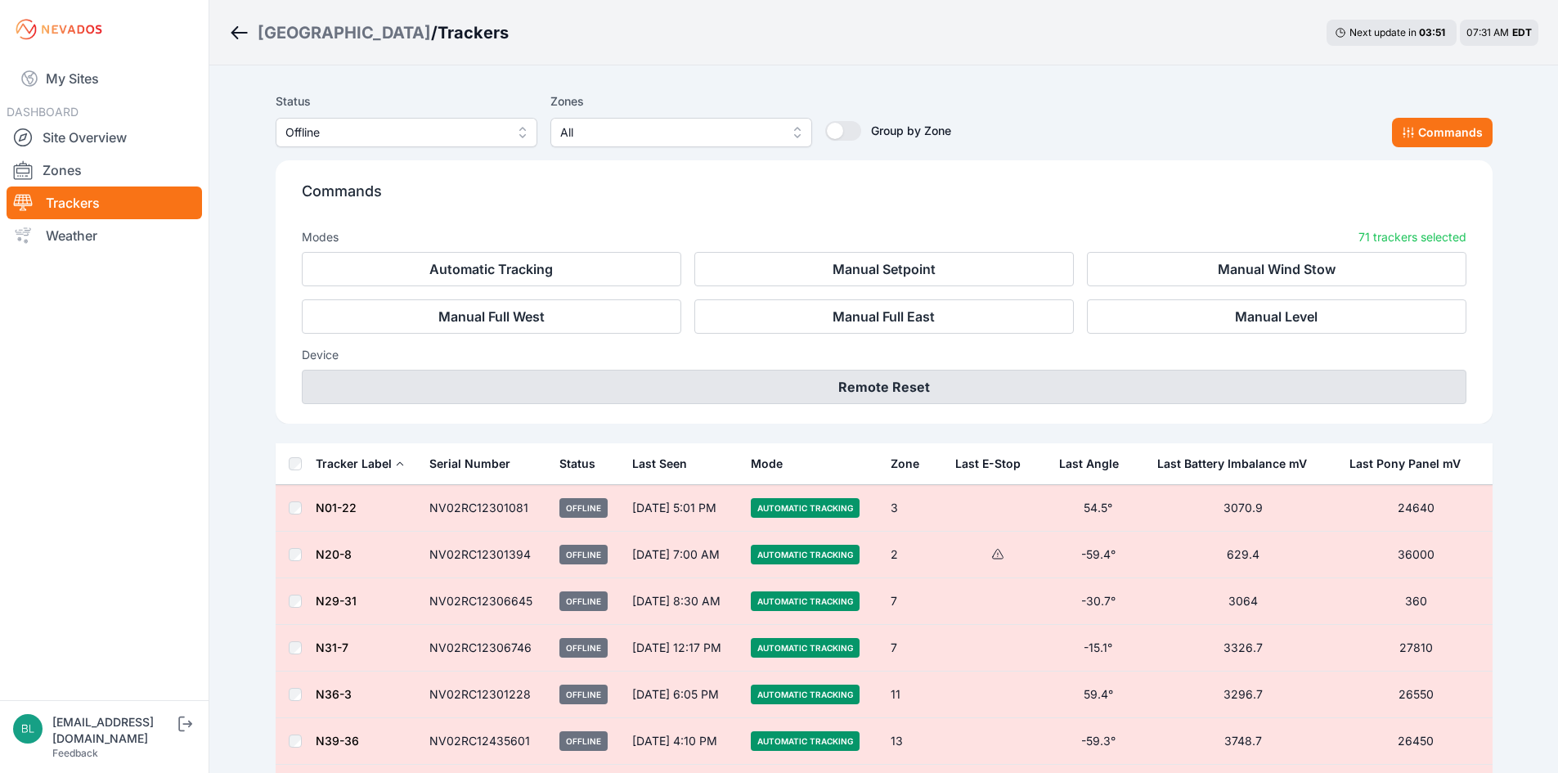
click at [749, 377] on button "Remote Reset" at bounding box center [884, 387] width 1165 height 34
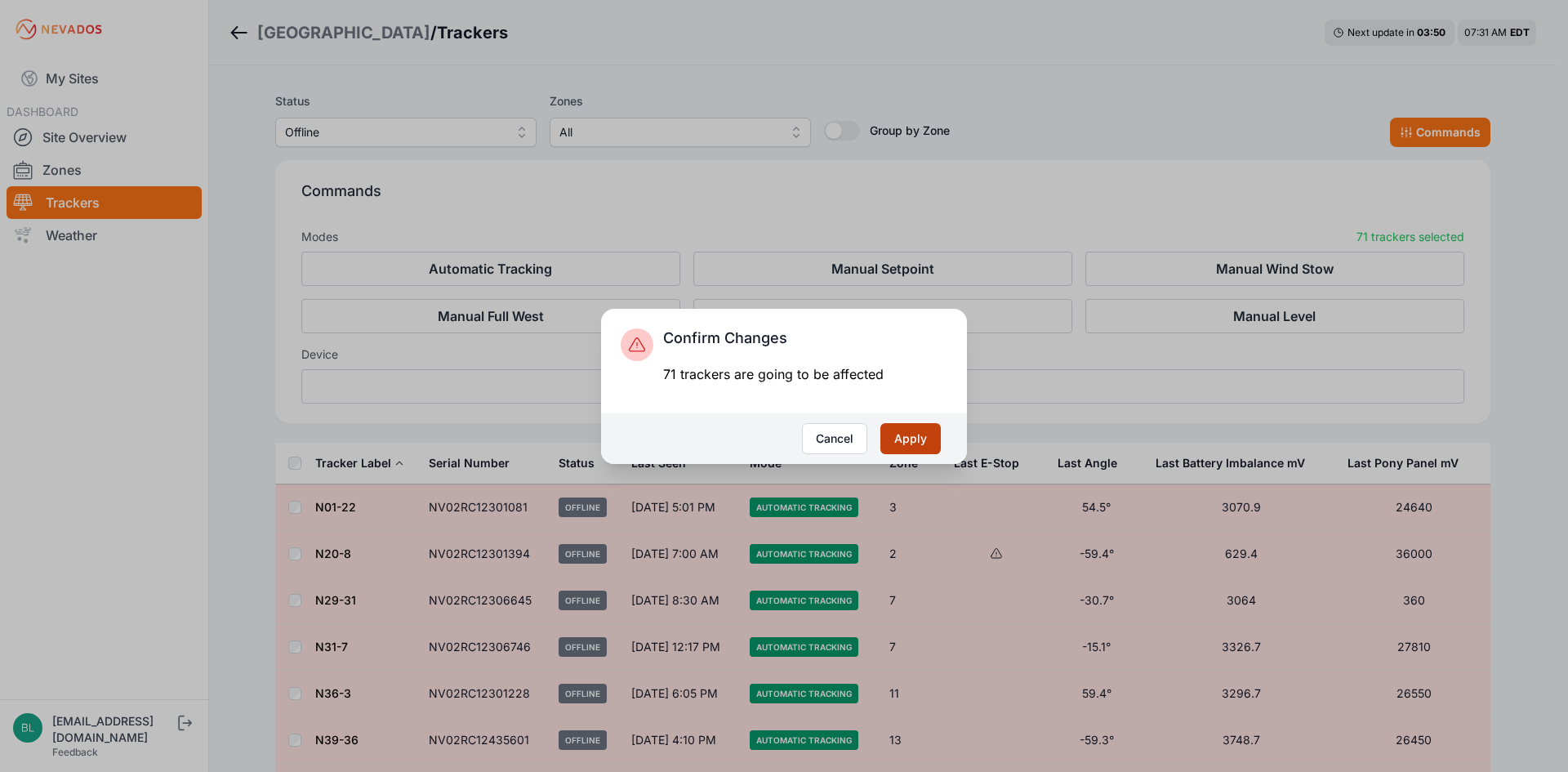
click at [909, 437] on button "Apply" at bounding box center [911, 438] width 61 height 31
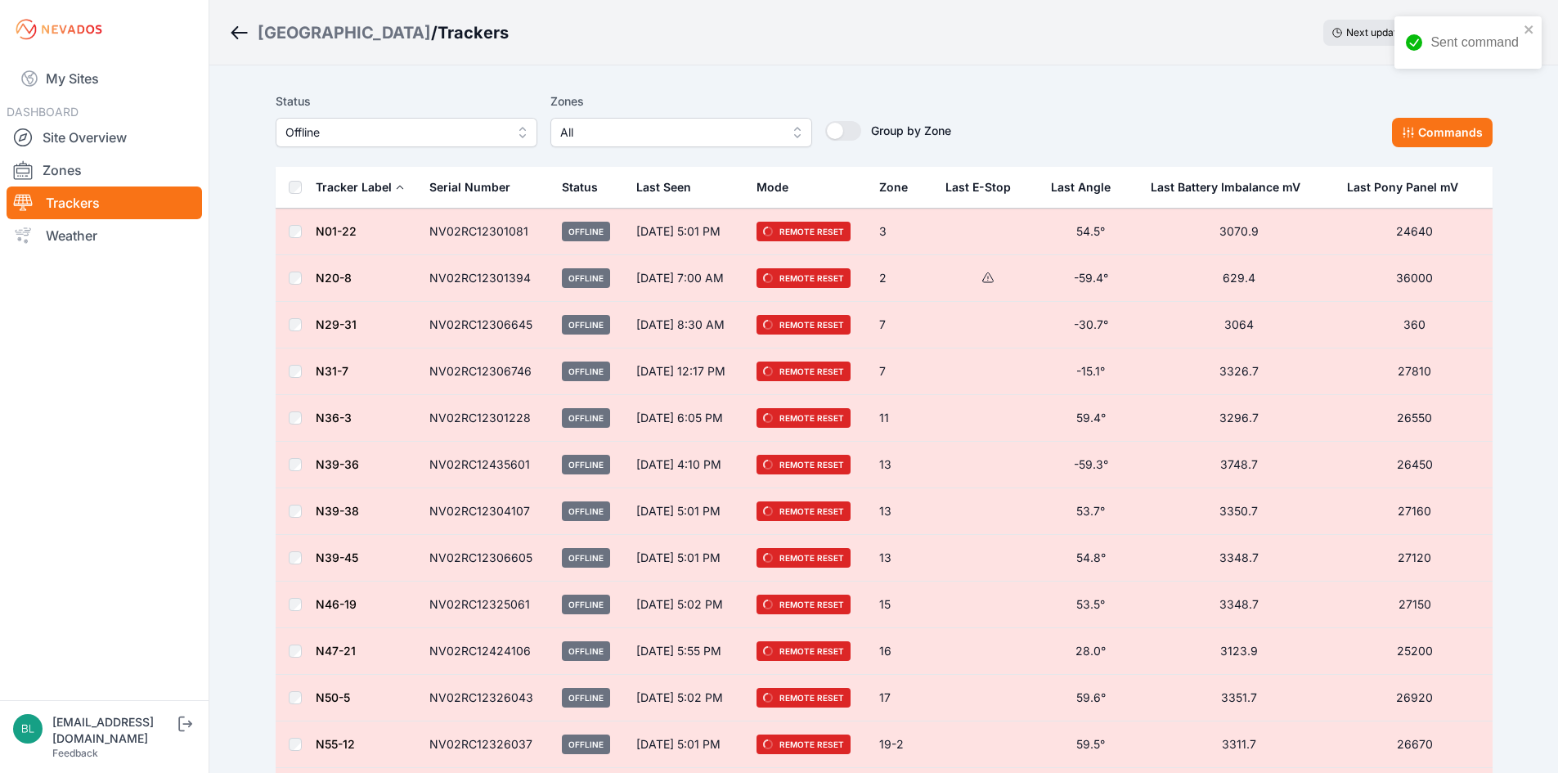
click at [653, 108] on label "Zones" at bounding box center [681, 102] width 262 height 20
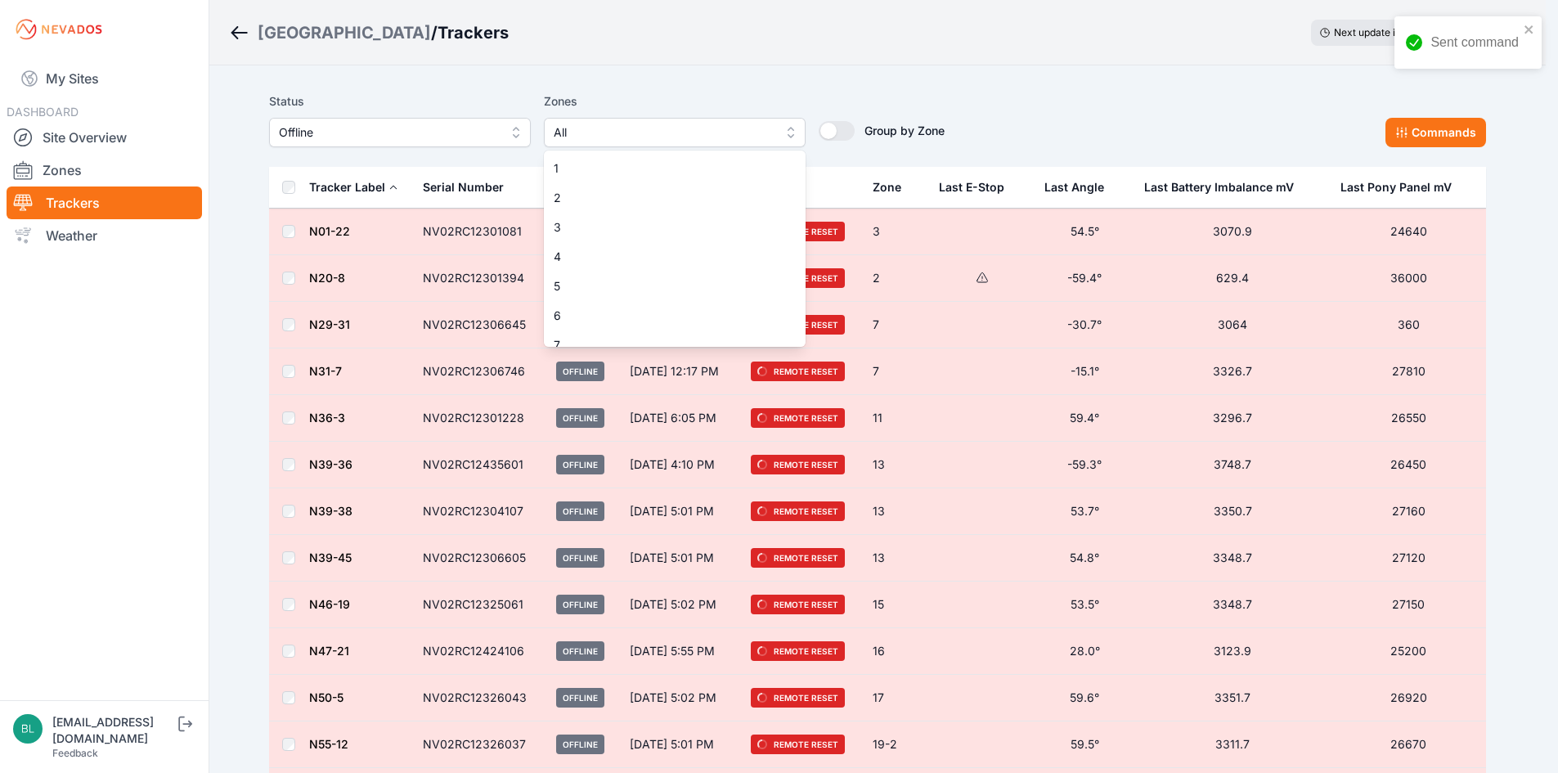
click at [649, 121] on button "All" at bounding box center [675, 132] width 262 height 29
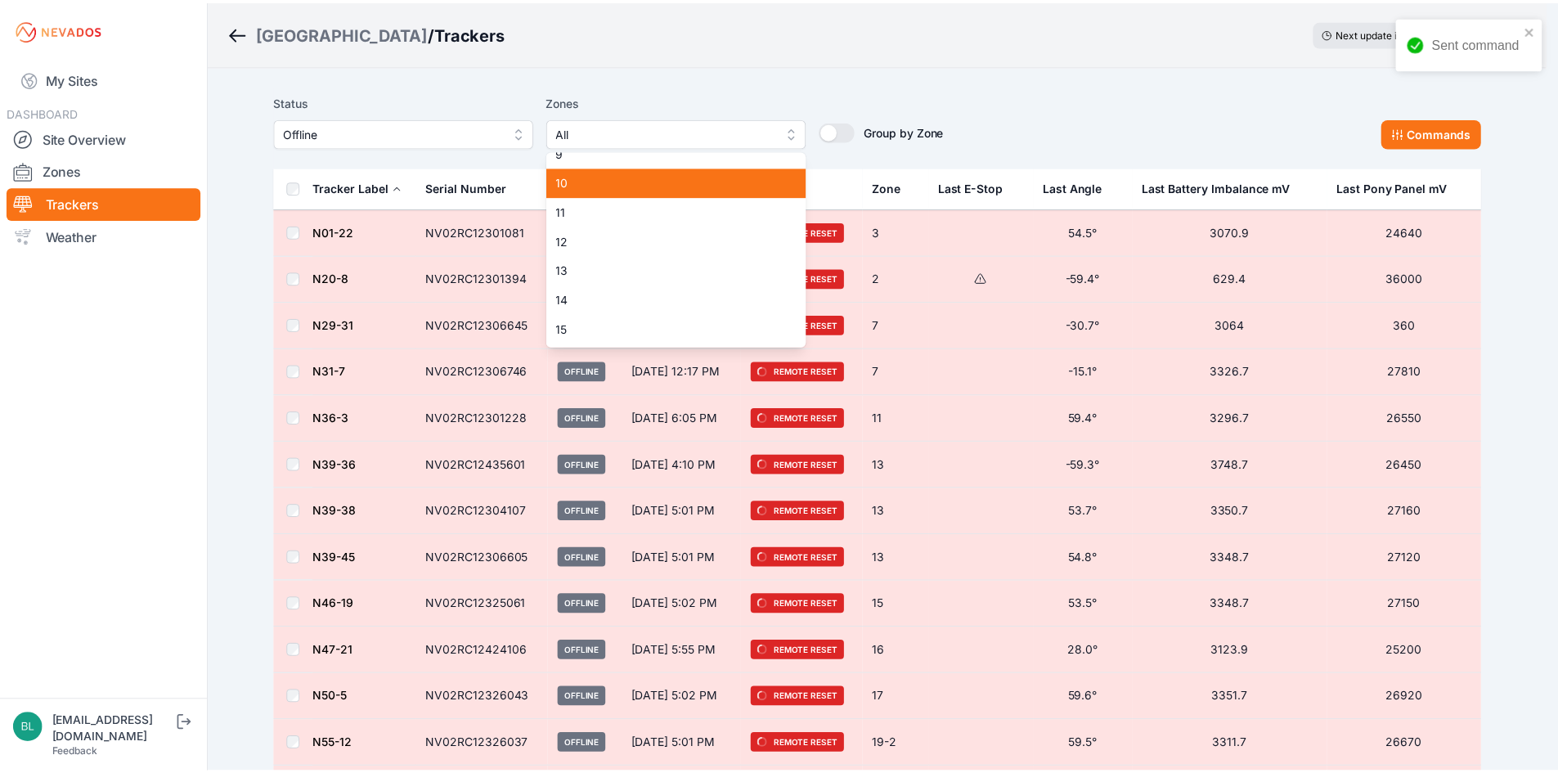
scroll to position [327, 0]
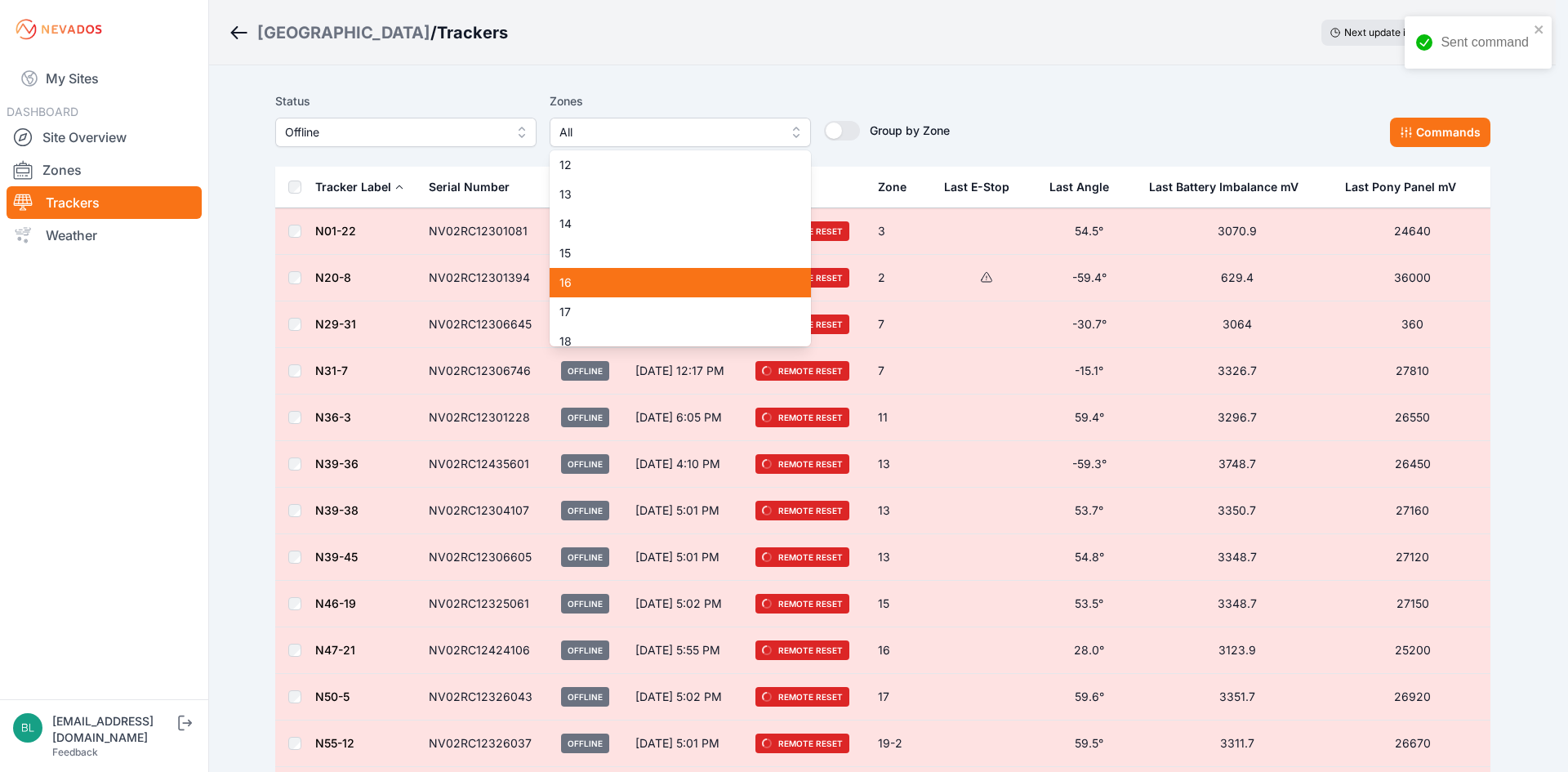
click at [636, 272] on div "16" at bounding box center [680, 282] width 262 height 29
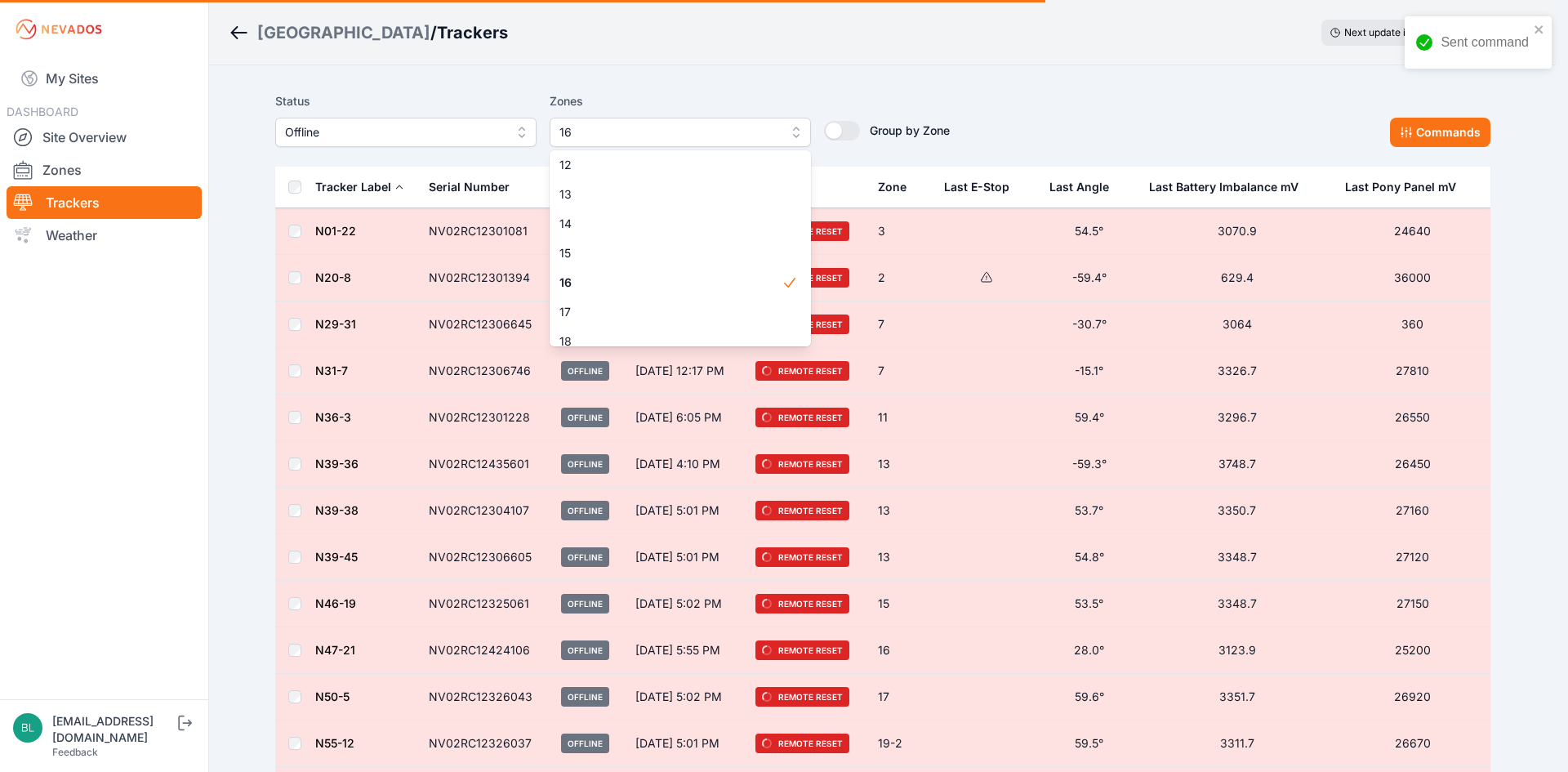
click at [509, 129] on div "Status Offline Zones 16 1 2 3 4 5 6 7 8 9 10 11 12 13 14 15 16 17 18 19 20 21 2…" at bounding box center [613, 120] width 675 height 56
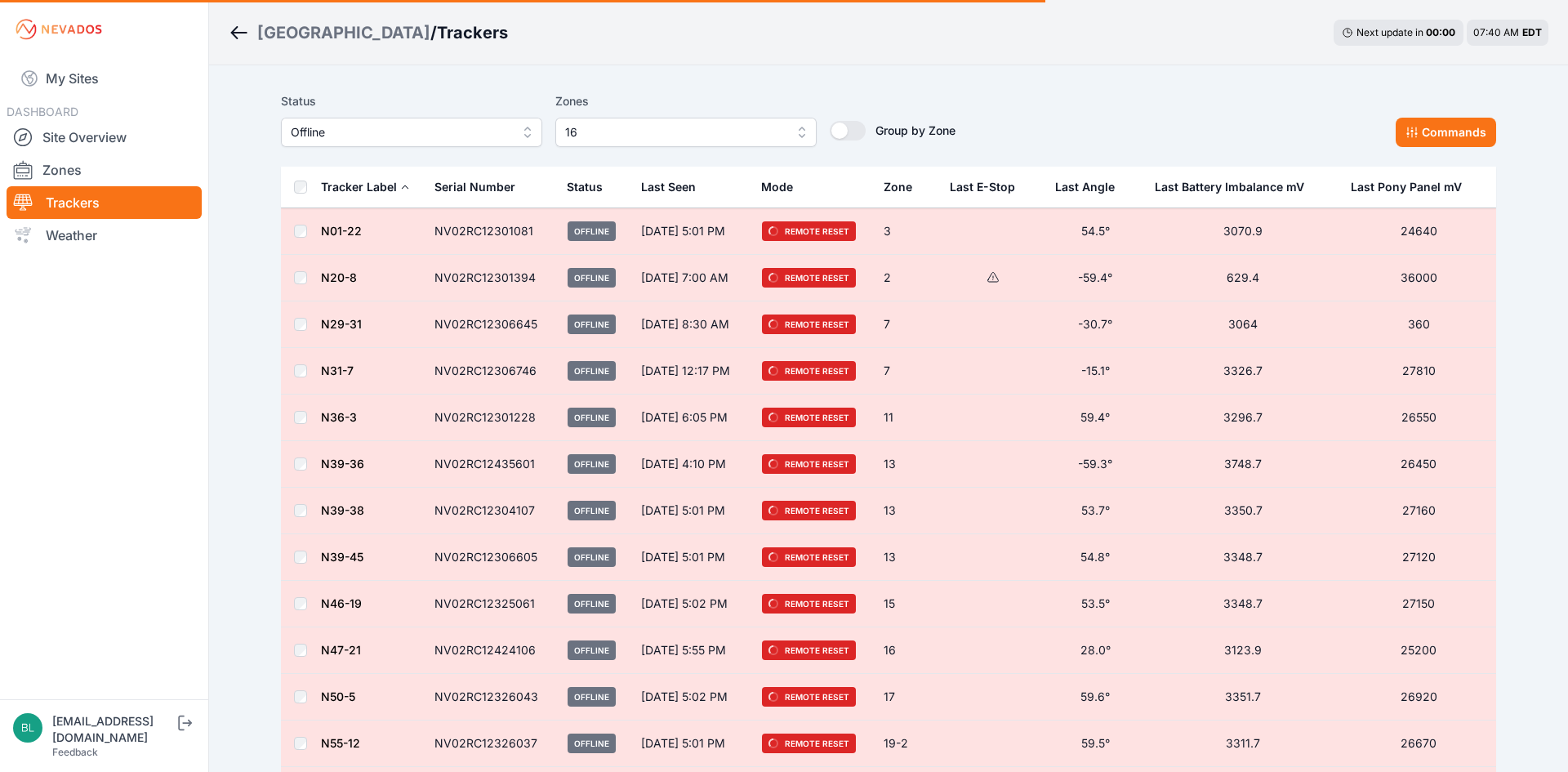
click at [509, 129] on button "Offline" at bounding box center [411, 132] width 262 height 29
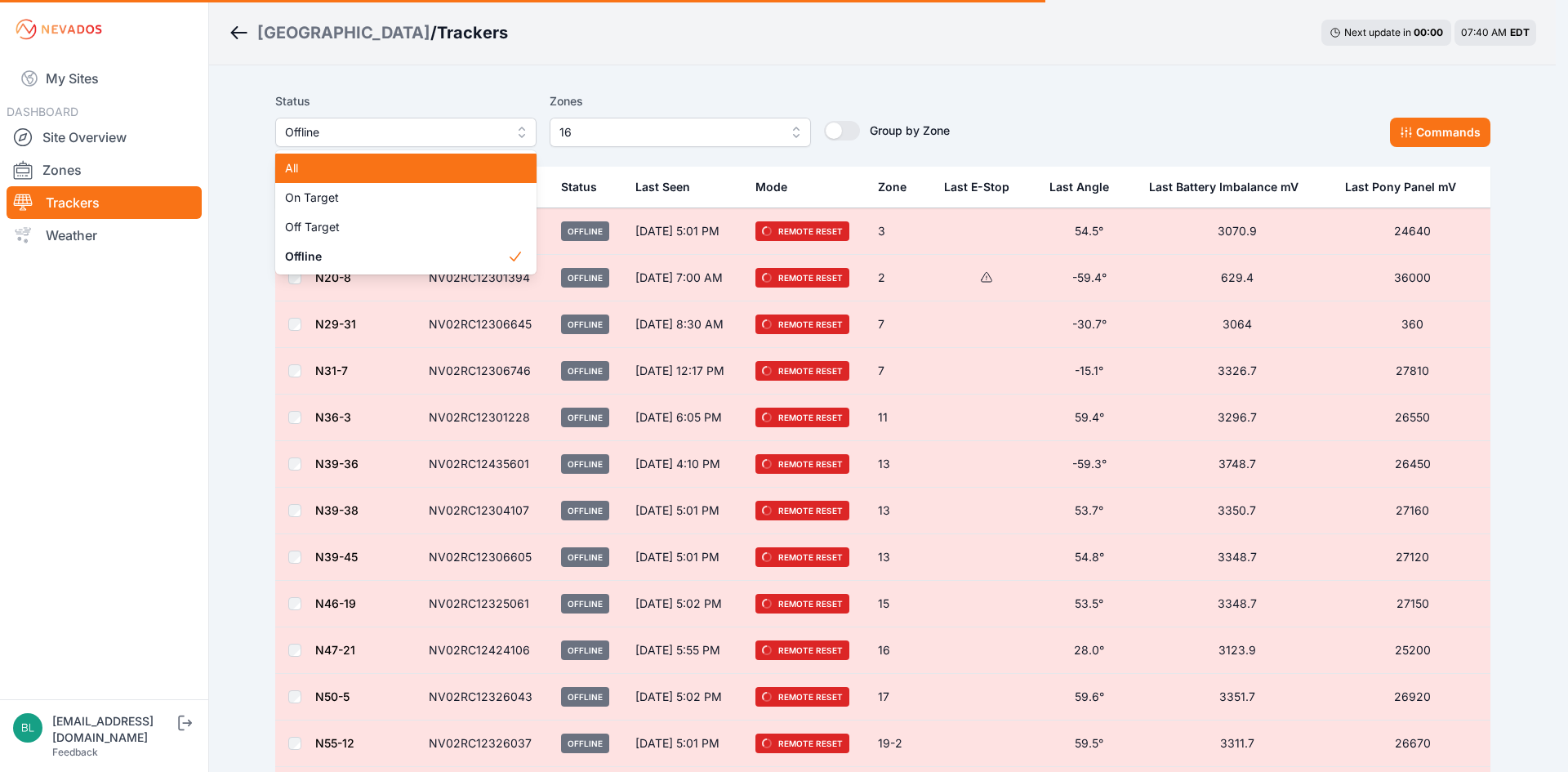
click at [475, 159] on div "All" at bounding box center [406, 168] width 262 height 29
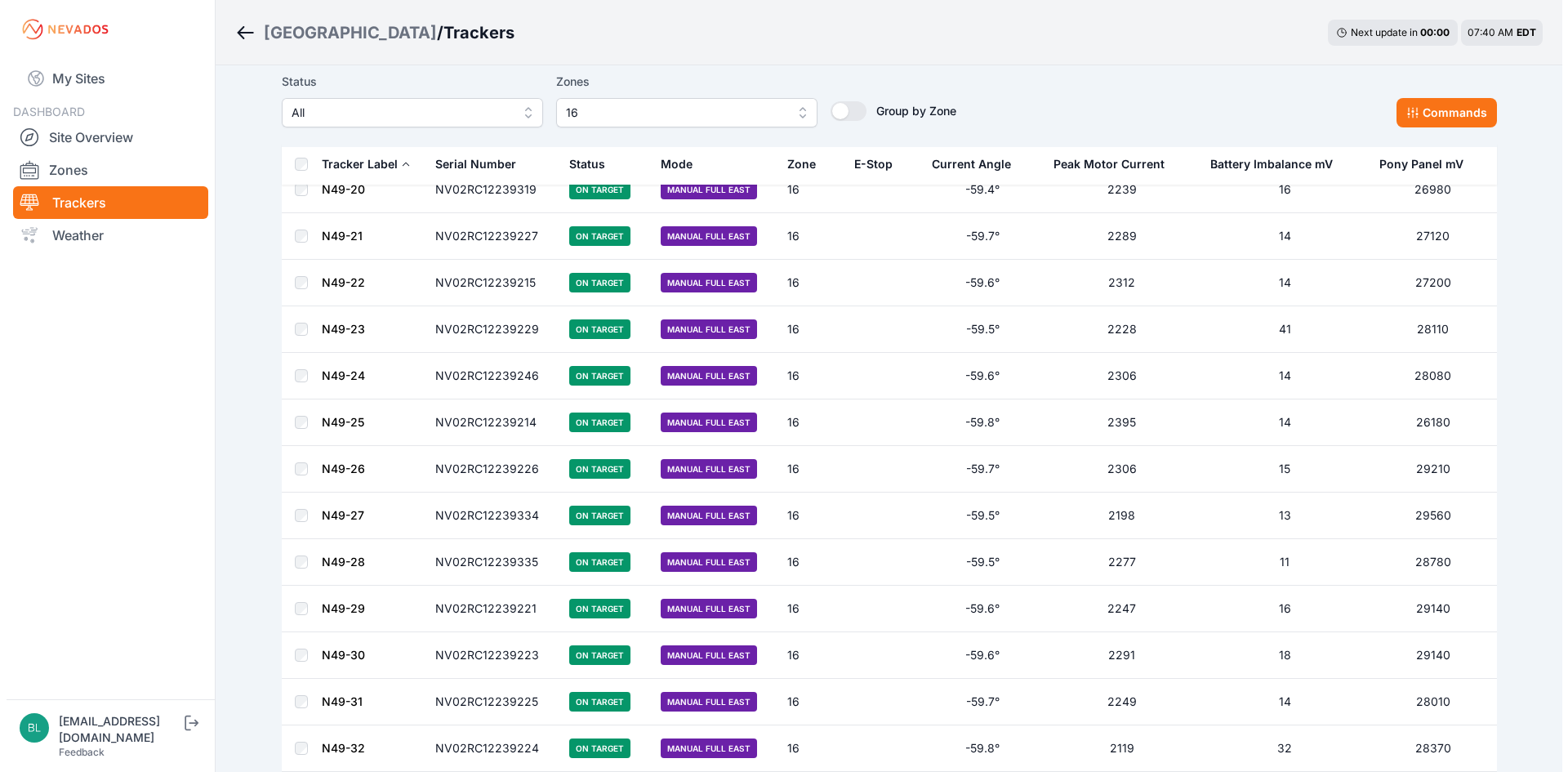
scroll to position [2940, 0]
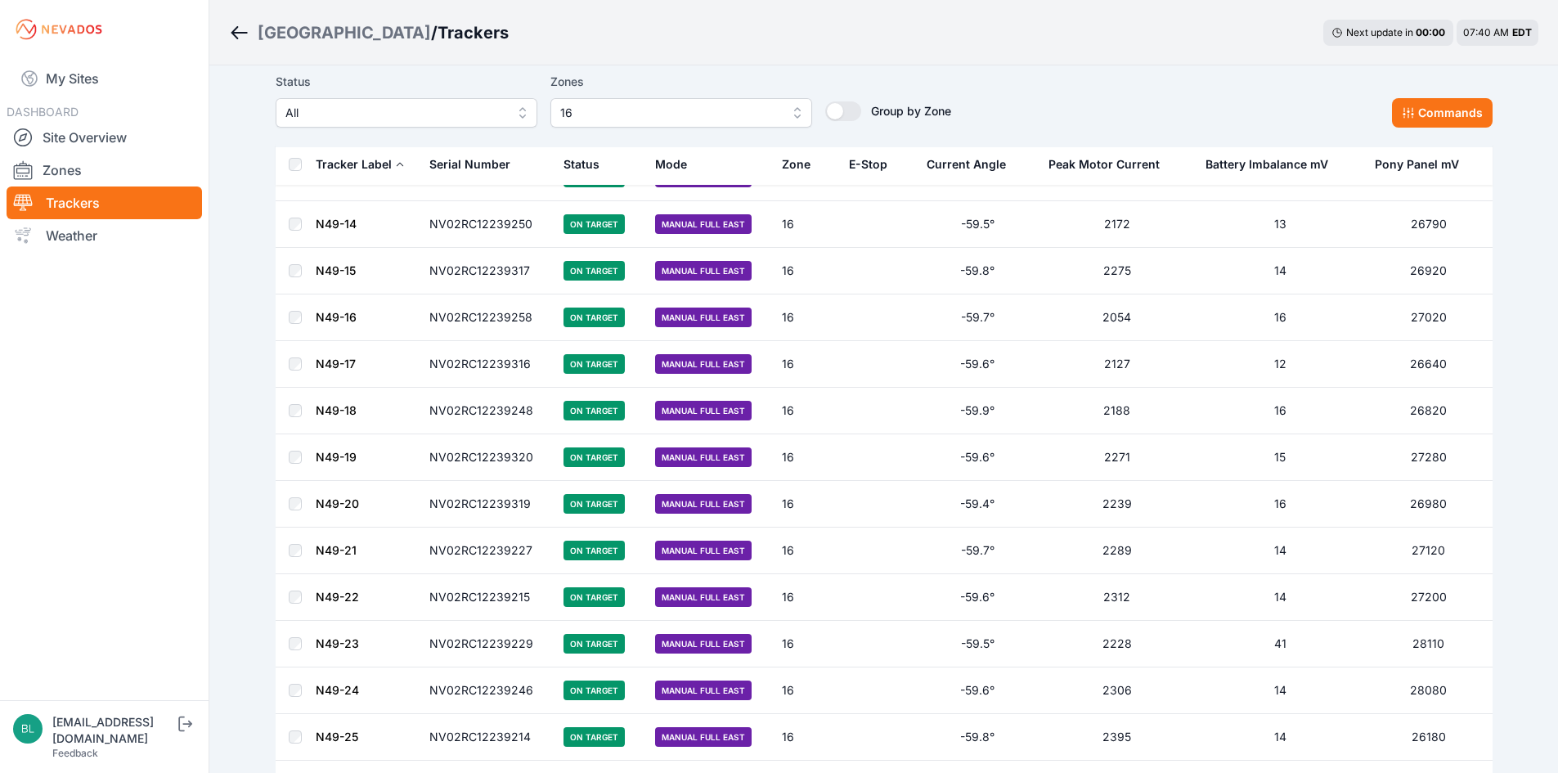
click at [1036, 54] on div "[GEOGRAPHIC_DATA] / Trackers Next update in 00 : 00 07:40 AM EDT" at bounding box center [883, 32] width 1349 height 65
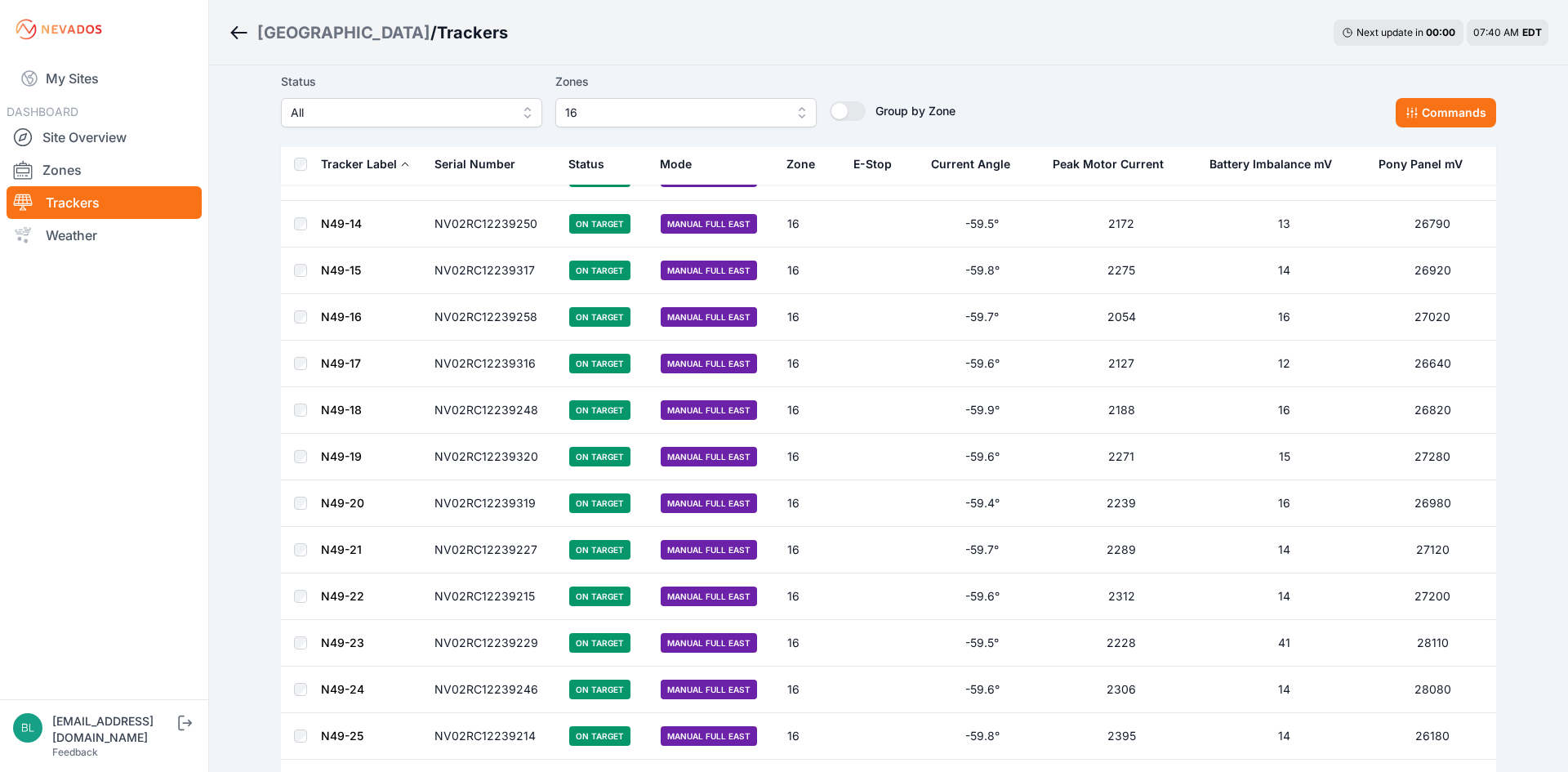
click at [705, 116] on span "16" at bounding box center [674, 113] width 219 height 20
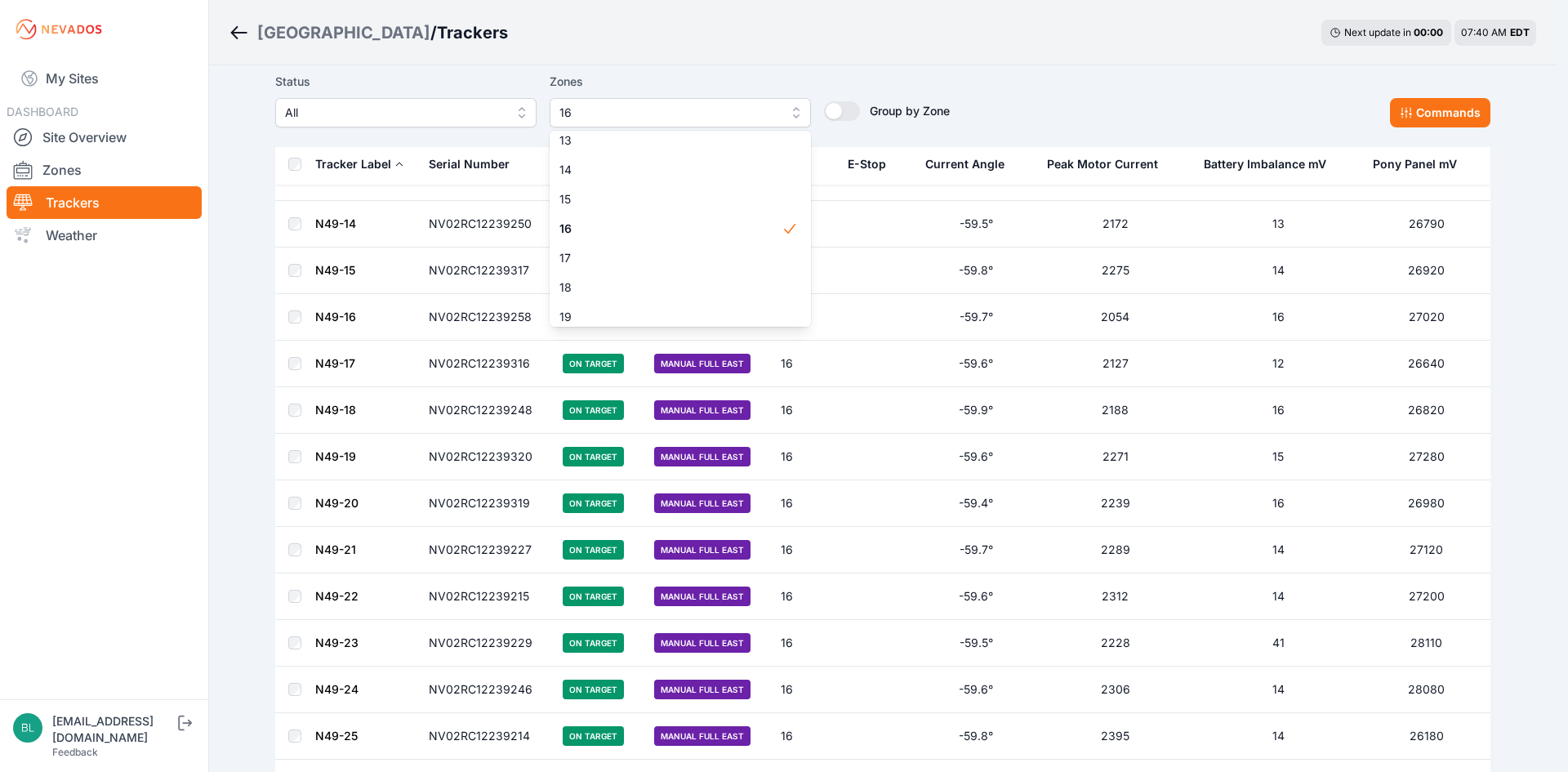
scroll to position [441, 0]
click at [669, 260] on span "20" at bounding box center [670, 266] width 222 height 16
